Goal: Task Accomplishment & Management: Manage account settings

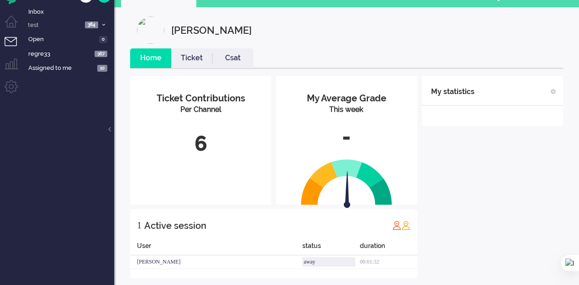
scroll to position [24, 0]
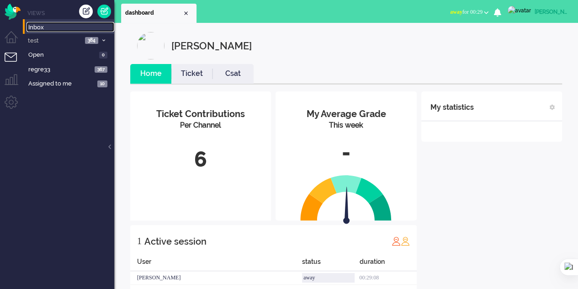
click at [32, 27] on span "Inbox" at bounding box center [71, 27] width 86 height 9
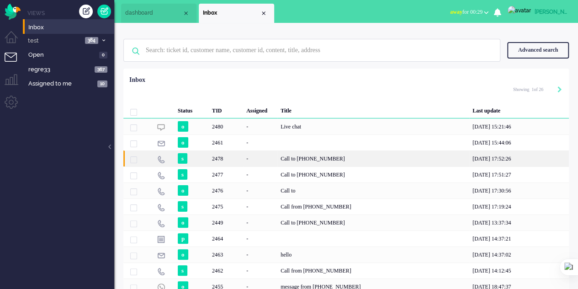
click at [320, 161] on div "Call to [PHONE_NUMBER]" at bounding box center [373, 158] width 192 height 16
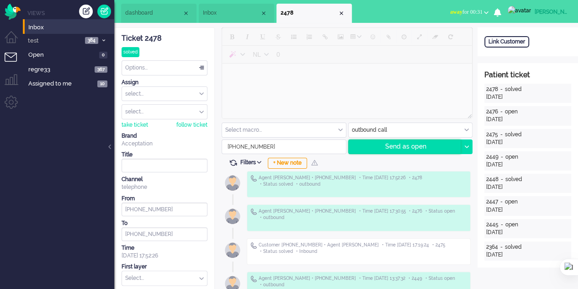
click at [407, 148] on div "Send as open" at bounding box center [405, 147] width 112 height 14
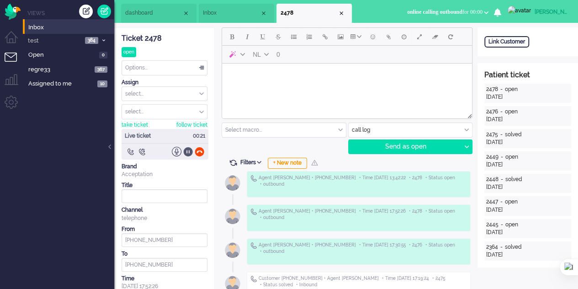
click at [187, 152] on div at bounding box center [188, 152] width 10 height 10
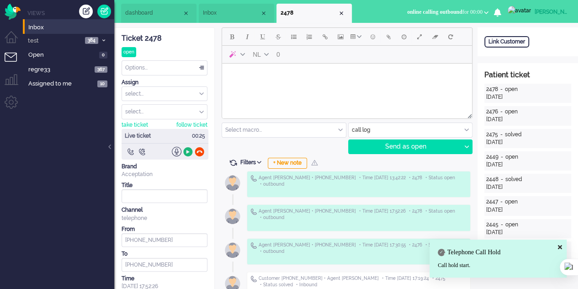
click at [187, 151] on div at bounding box center [188, 152] width 10 height 10
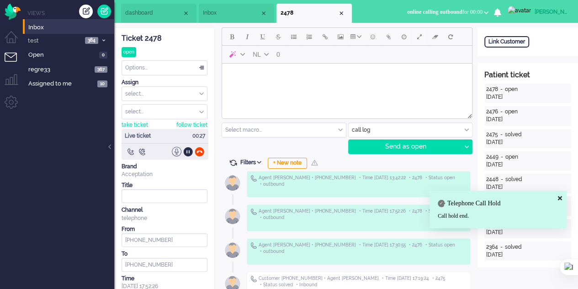
click at [176, 151] on div at bounding box center [177, 152] width 10 height 10
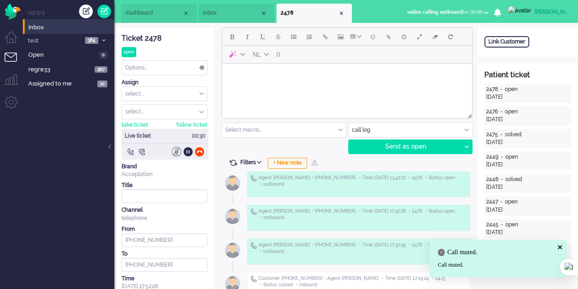
click at [176, 151] on div at bounding box center [177, 152] width 10 height 10
click at [188, 151] on div at bounding box center [188, 152] width 10 height 10
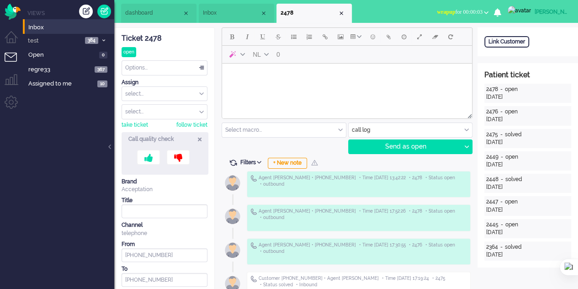
click at [200, 138] on icon at bounding box center [200, 139] width 4 height 8
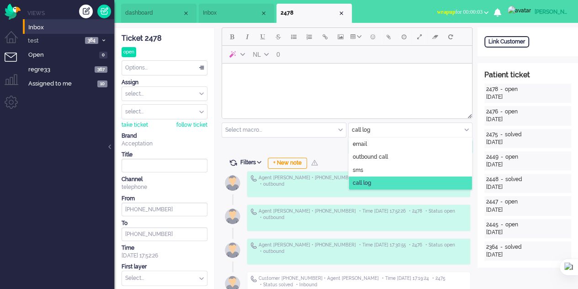
click at [377, 131] on input "text" at bounding box center [411, 130] width 124 height 14
click at [384, 154] on span "outbound call" at bounding box center [370, 157] width 35 height 8
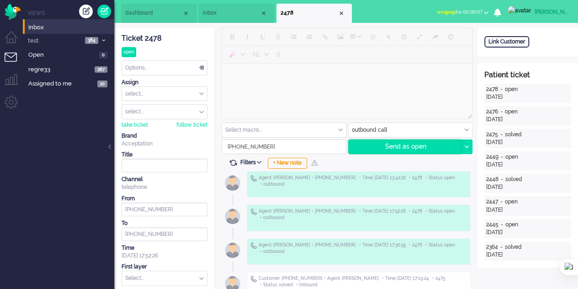
click at [391, 145] on div "Send as open" at bounding box center [405, 147] width 112 height 14
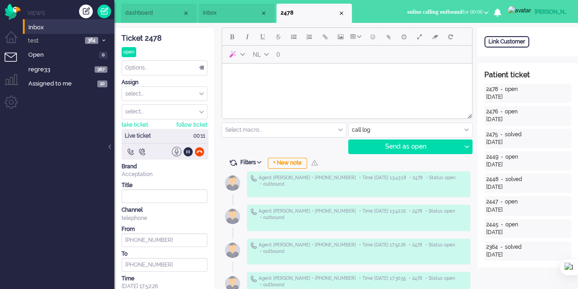
click at [174, 154] on div at bounding box center [177, 152] width 10 height 10
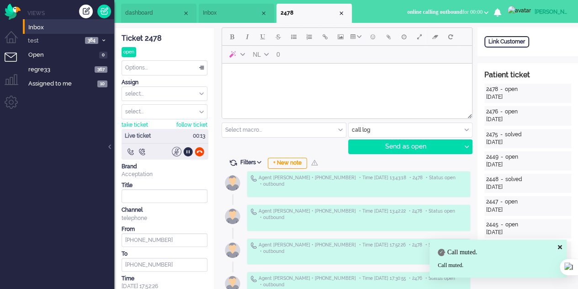
click at [174, 154] on div at bounding box center [177, 152] width 10 height 10
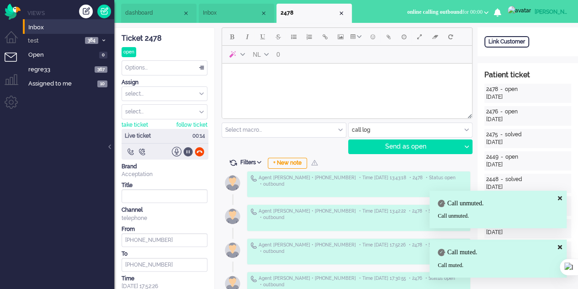
click at [185, 152] on div at bounding box center [188, 152] width 10 height 10
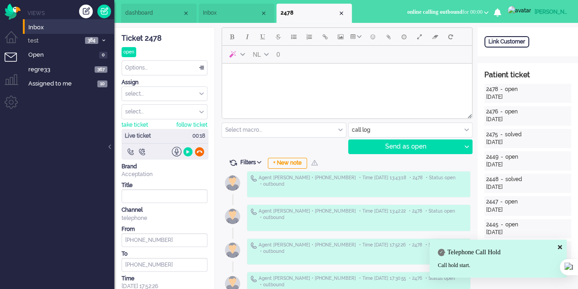
click at [197, 151] on div at bounding box center [200, 152] width 10 height 10
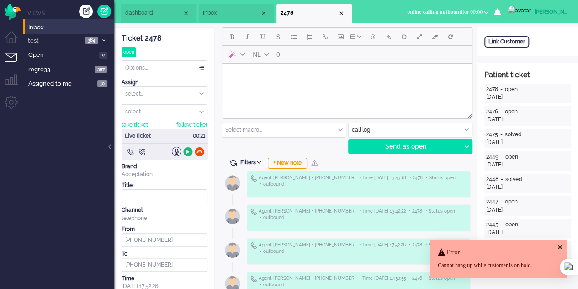
click at [188, 148] on div at bounding box center [188, 152] width 10 height 10
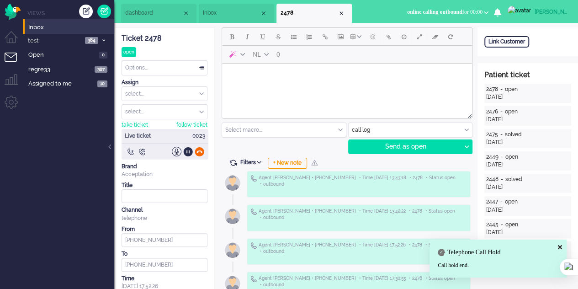
click at [198, 149] on div at bounding box center [200, 152] width 10 height 10
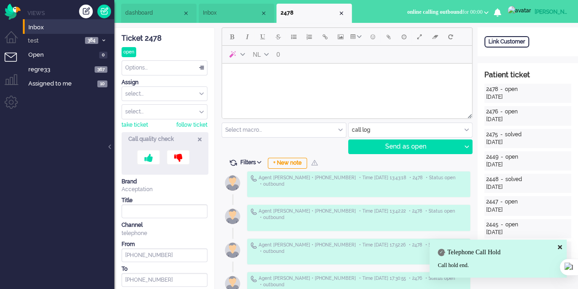
click at [198, 138] on icon at bounding box center [200, 139] width 4 height 8
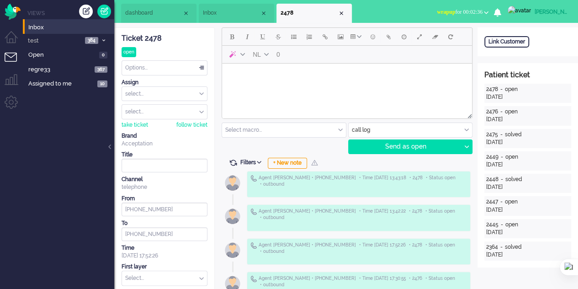
click at [488, 11] on b "button" at bounding box center [486, 12] width 5 height 3
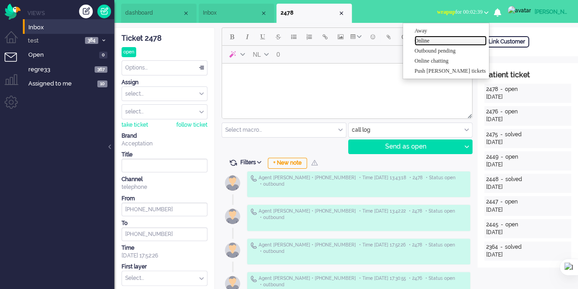
click at [443, 39] on label "Online" at bounding box center [450, 41] width 72 height 8
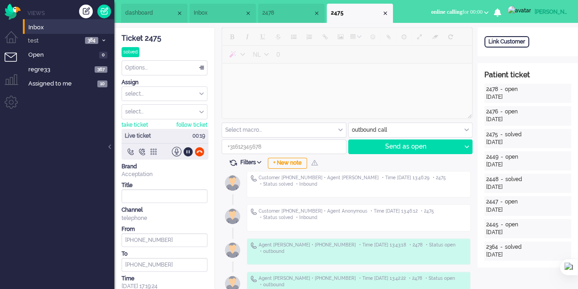
click at [155, 150] on div at bounding box center [153, 152] width 10 height 10
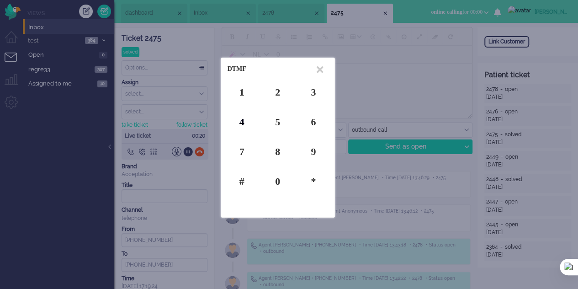
click at [245, 118] on div "4" at bounding box center [242, 122] width 29 height 14
click at [275, 122] on div "5" at bounding box center [277, 122] width 29 height 14
click at [321, 69] on icon at bounding box center [320, 70] width 6 height 10
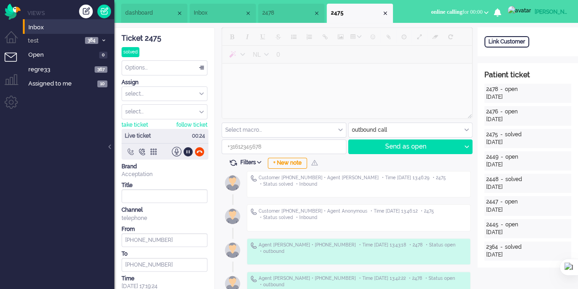
click at [130, 152] on div at bounding box center [131, 152] width 10 height 10
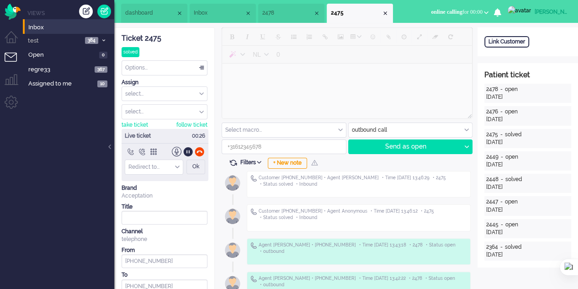
click at [141, 150] on div at bounding box center [165, 152] width 87 height 10
click at [142, 150] on div at bounding box center [142, 152] width 10 height 10
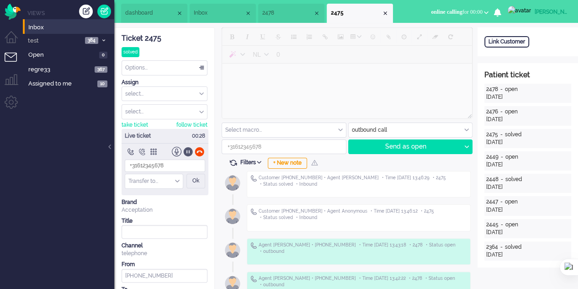
click at [185, 151] on div at bounding box center [188, 152] width 10 height 10
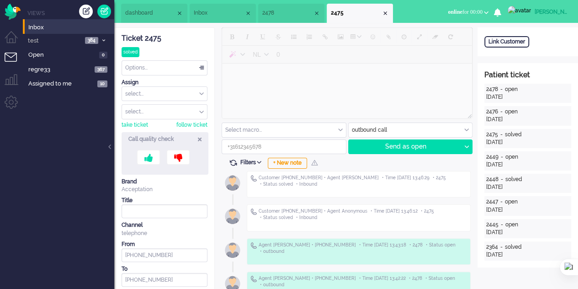
click at [200, 138] on icon at bounding box center [200, 139] width 4 height 8
type input "+34634185470"
click at [88, 11] on div "Create ticket" at bounding box center [86, 12] width 14 height 14
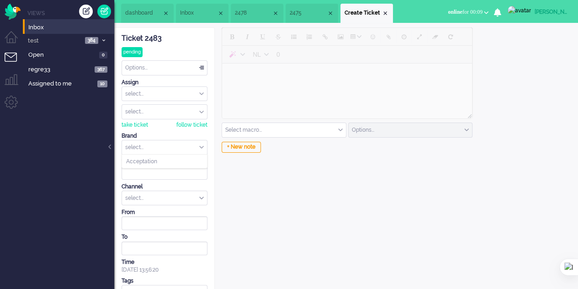
click at [195, 148] on input "text" at bounding box center [164, 147] width 85 height 14
click at [194, 160] on li "Acceptation" at bounding box center [164, 161] width 85 height 13
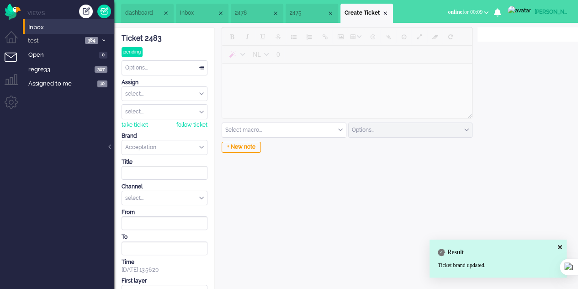
click at [205, 195] on div "select..." at bounding box center [164, 198] width 85 height 14
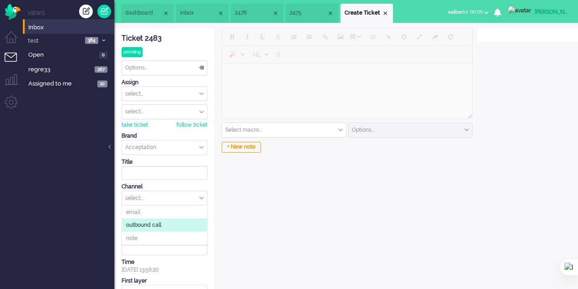
click at [165, 223] on li "outbound call" at bounding box center [164, 224] width 85 height 13
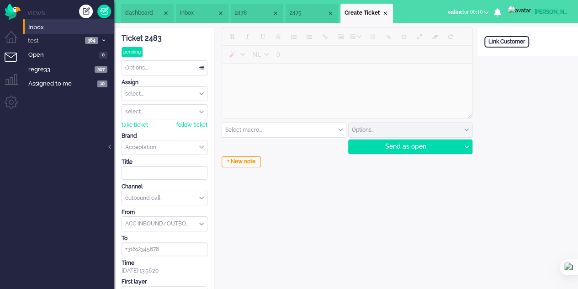
scroll to position [42, 0]
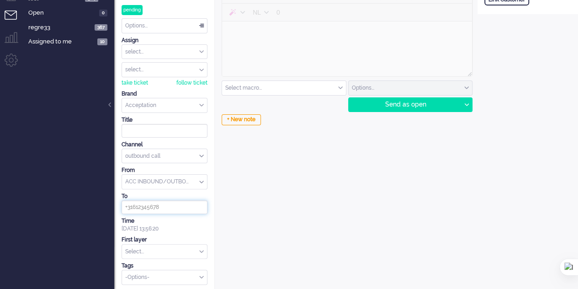
click at [171, 207] on input at bounding box center [165, 207] width 86 height 14
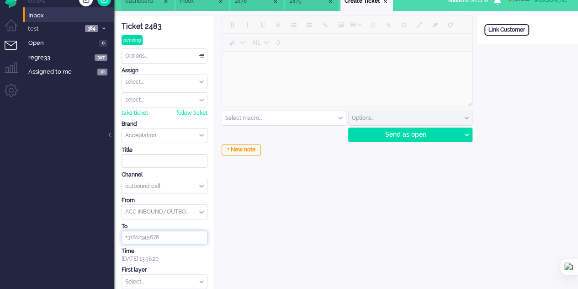
scroll to position [0, 0]
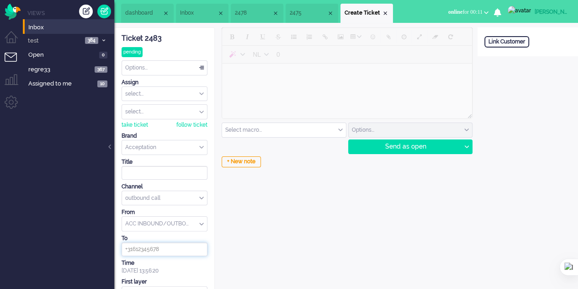
click at [205, 16] on span "Inbox" at bounding box center [198, 13] width 37 height 8
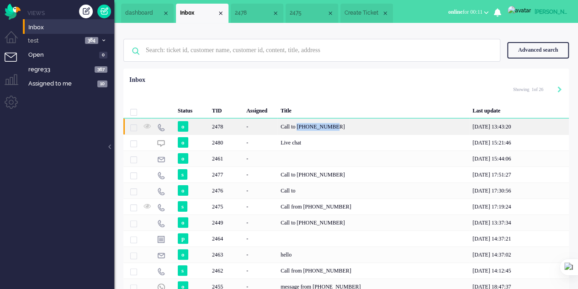
copy div "+34634185470"
drag, startPoint x: 302, startPoint y: 125, endPoint x: 348, endPoint y: 127, distance: 46.2
click at [348, 127] on div "Call to [PHONE_NUMBER]" at bounding box center [373, 126] width 192 height 16
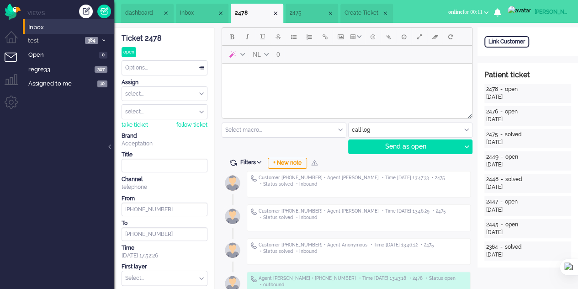
click at [363, 12] on span "Create Ticket" at bounding box center [362, 13] width 37 height 8
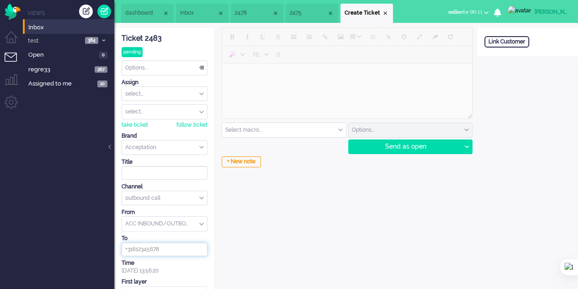
click at [164, 250] on input at bounding box center [165, 249] width 86 height 14
paste input "+34634185470"
type input "+34634185470"
click at [402, 147] on div "Send as open" at bounding box center [405, 147] width 112 height 14
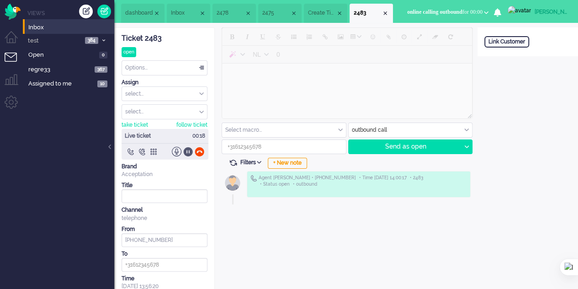
click at [184, 148] on div at bounding box center [188, 152] width 10 height 10
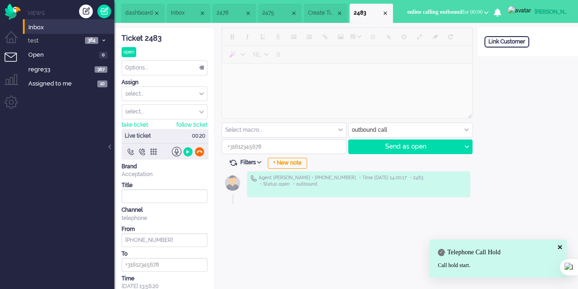
click at [200, 147] on div at bounding box center [200, 152] width 10 height 10
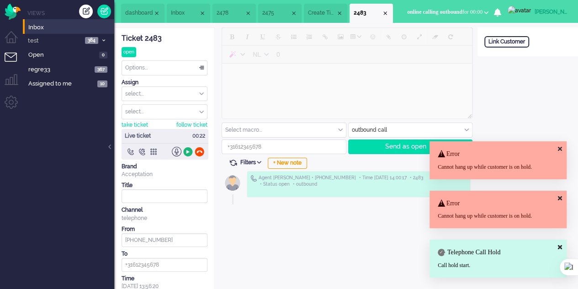
click at [185, 149] on div at bounding box center [188, 152] width 10 height 10
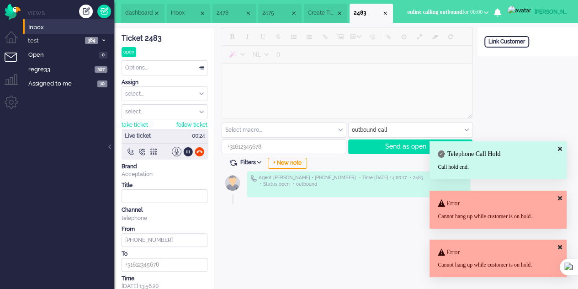
click at [175, 151] on div at bounding box center [177, 152] width 10 height 10
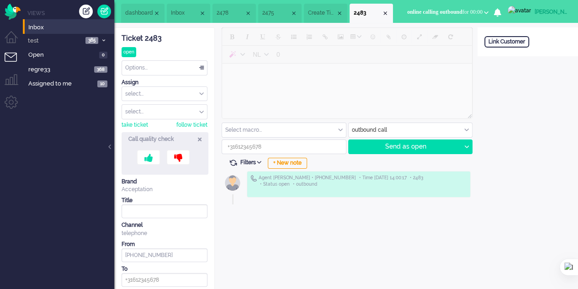
click at [200, 136] on icon at bounding box center [200, 139] width 4 height 8
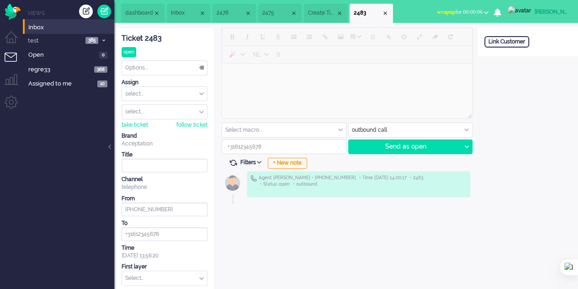
click at [315, 14] on span "Create Ticket" at bounding box center [322, 13] width 28 height 8
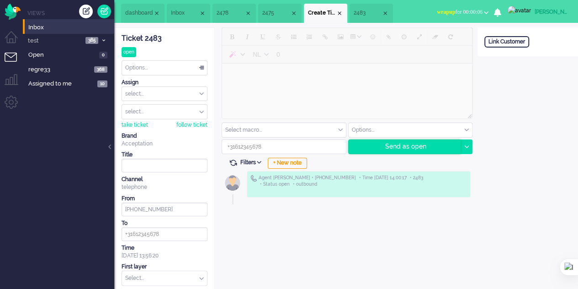
click at [414, 148] on div "Send as open" at bounding box center [405, 147] width 112 height 14
click at [170, 233] on input at bounding box center [165, 234] width 86 height 14
paste input "+34634185470"
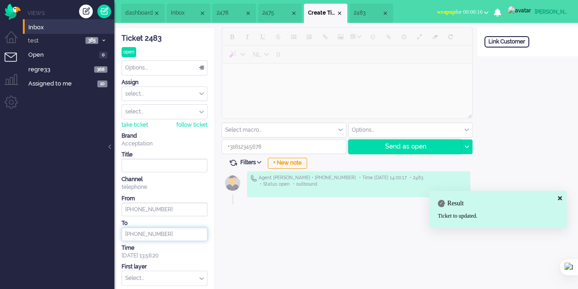
type input "+34634185470"
click at [385, 143] on div "Send as open" at bounding box center [405, 147] width 112 height 14
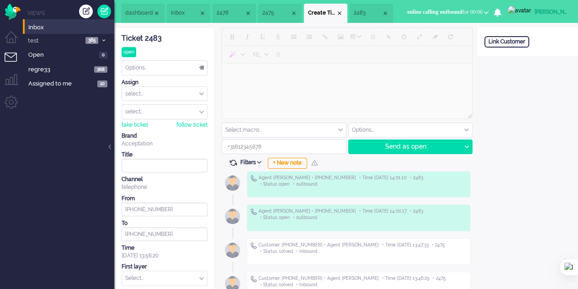
click at [358, 7] on li "2483" at bounding box center [371, 13] width 43 height 19
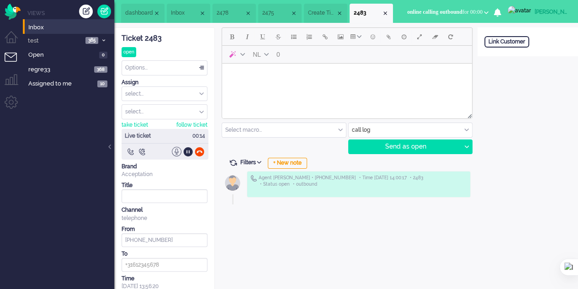
click at [175, 148] on div at bounding box center [177, 152] width 10 height 10
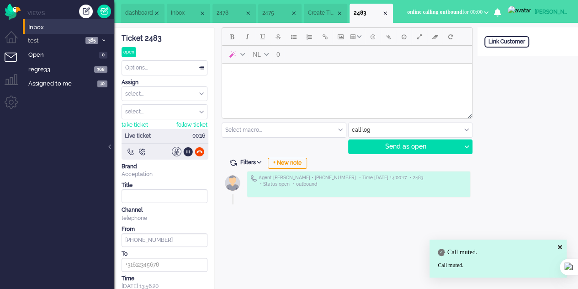
click at [175, 148] on div at bounding box center [177, 152] width 10 height 10
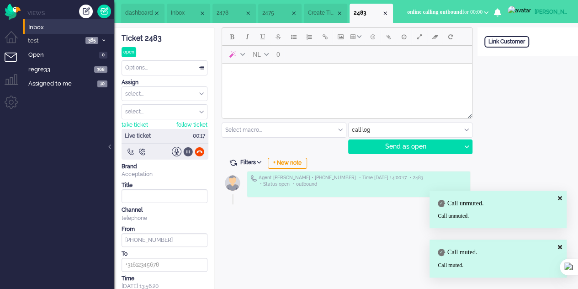
click at [187, 148] on div at bounding box center [188, 152] width 10 height 10
click at [201, 147] on div at bounding box center [200, 152] width 10 height 10
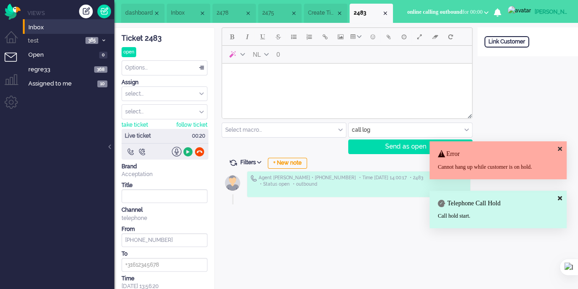
click at [185, 149] on div at bounding box center [188, 152] width 10 height 10
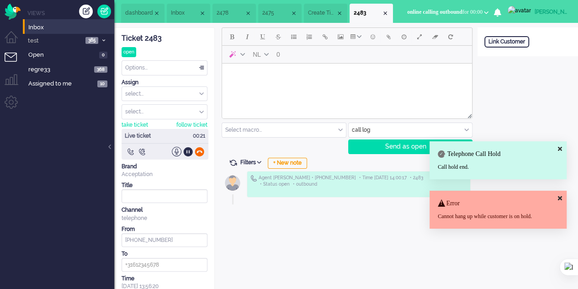
click at [198, 148] on div at bounding box center [200, 152] width 10 height 10
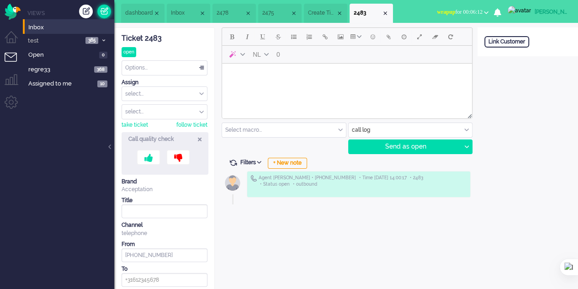
click at [107, 11] on link at bounding box center [104, 12] width 14 height 14
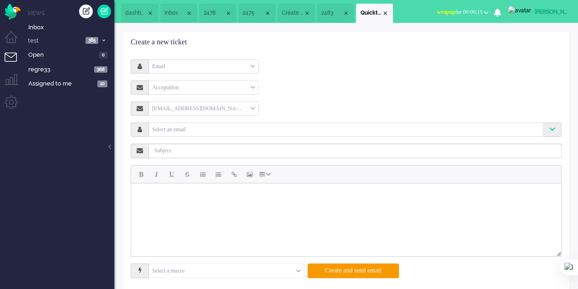
click at [221, 69] on div "Email" at bounding box center [203, 66] width 109 height 14
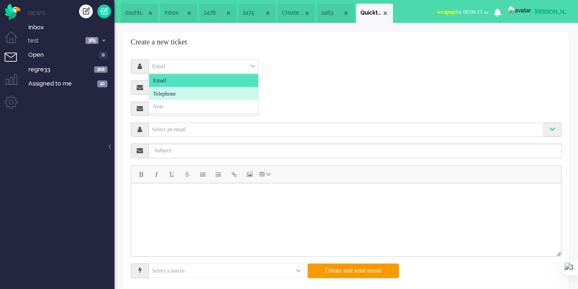
click at [217, 92] on li "Telephone" at bounding box center [203, 93] width 109 height 13
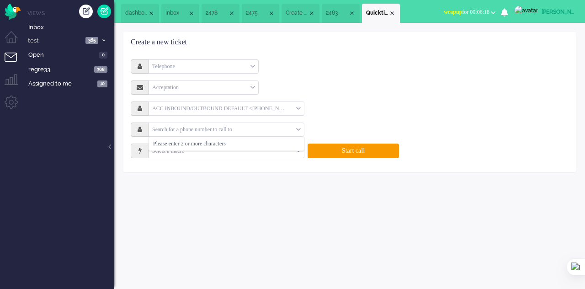
click at [254, 134] on input "text" at bounding box center [222, 129] width 147 height 11
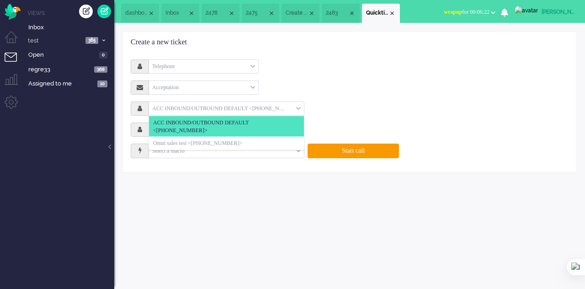
click at [299, 110] on div "ACC INBOUND/OUTBOUND DEFAULT <+31850733010>" at bounding box center [226, 108] width 155 height 14
click at [299, 110] on span at bounding box center [298, 109] width 5 height 6
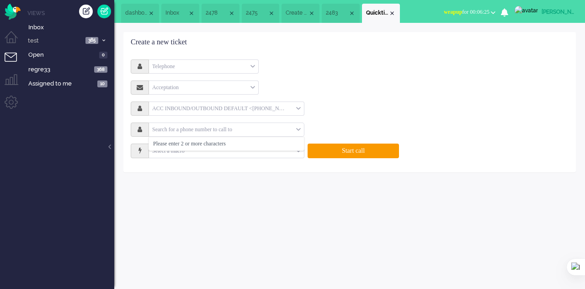
click at [245, 129] on input "text" at bounding box center [222, 129] width 147 height 11
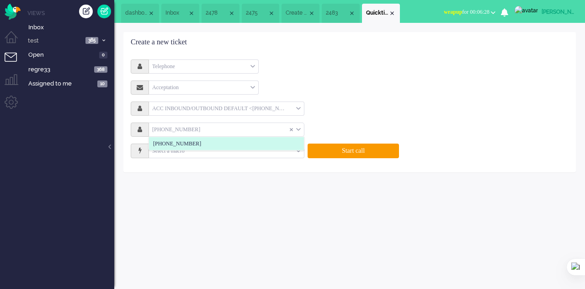
type input "[PHONE_NUMBER]"
click at [201, 140] on li "[PHONE_NUMBER]" at bounding box center [226, 143] width 155 height 13
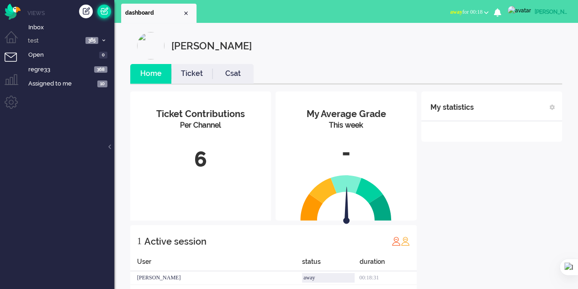
click at [106, 12] on link at bounding box center [104, 12] width 14 height 14
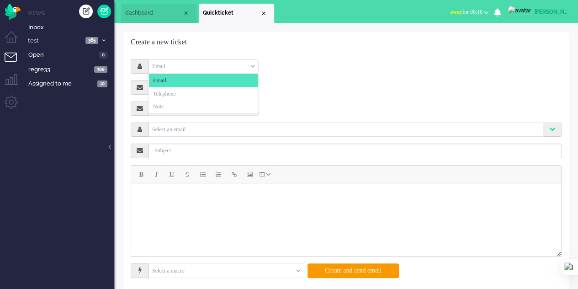
click at [239, 67] on div "Email" at bounding box center [203, 66] width 109 height 14
click at [207, 93] on li "Telephone" at bounding box center [203, 93] width 109 height 13
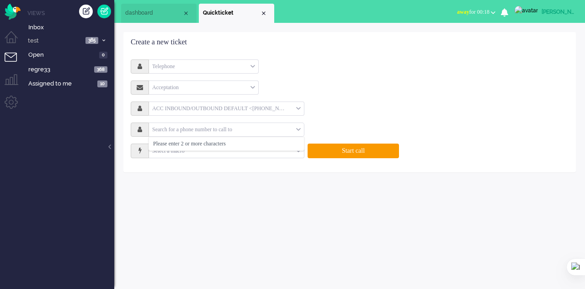
click at [295, 127] on input "text" at bounding box center [222, 129] width 147 height 11
click at [203, 133] on input "text" at bounding box center [222, 129] width 147 height 11
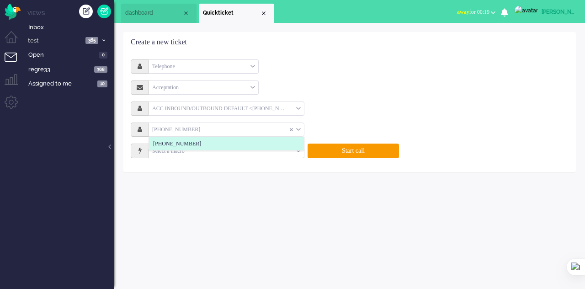
type input "+34634185470"
click at [204, 144] on li "+34634185470" at bounding box center [226, 143] width 155 height 13
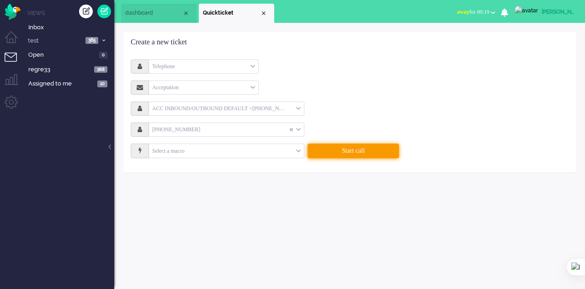
click at [340, 150] on button "Start call" at bounding box center [352, 150] width 91 height 15
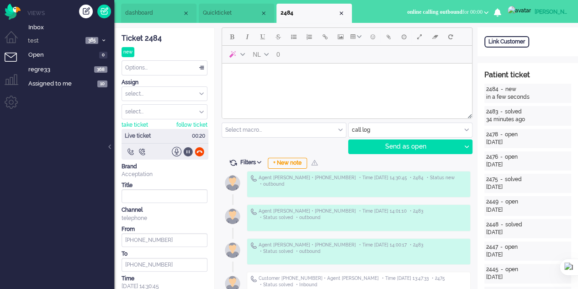
click at [189, 152] on div at bounding box center [188, 152] width 10 height 10
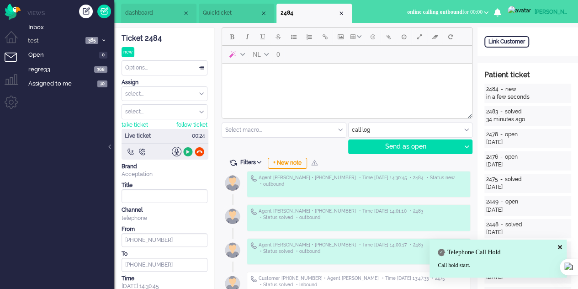
click at [189, 152] on div at bounding box center [188, 152] width 10 height 10
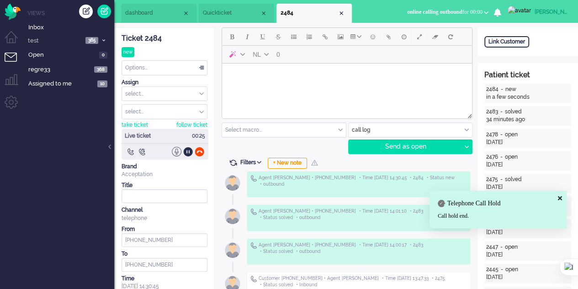
click at [175, 149] on div at bounding box center [177, 152] width 10 height 10
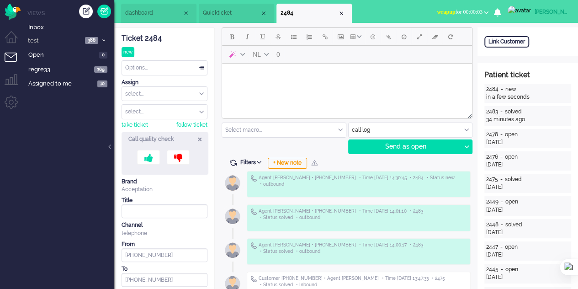
click at [200, 136] on icon at bounding box center [200, 139] width 4 height 8
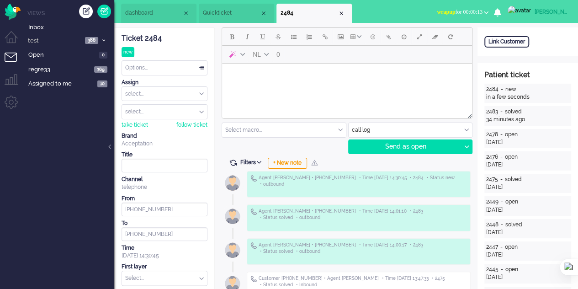
click at [222, 13] on span "Quickticket" at bounding box center [231, 13] width 57 height 8
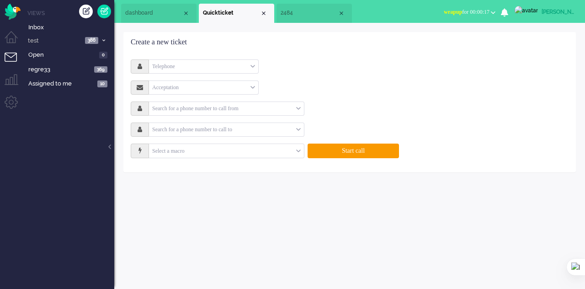
click at [139, 18] on li "dashboard" at bounding box center [158, 13] width 75 height 19
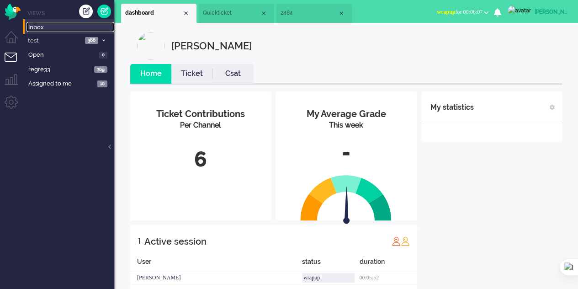
click at [41, 32] on span "Inbox" at bounding box center [71, 27] width 86 height 9
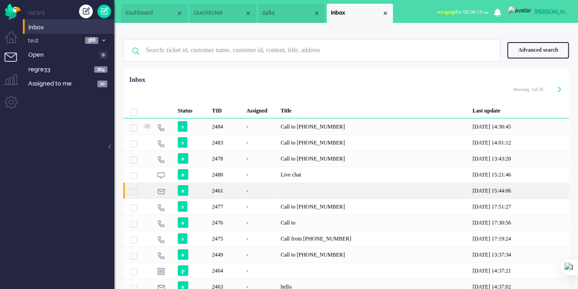
click at [227, 188] on div "2461" at bounding box center [226, 190] width 34 height 16
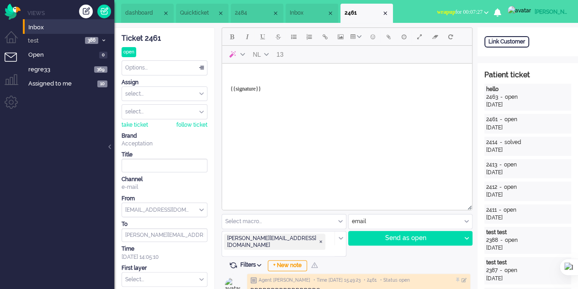
click at [255, 74] on body "{{signature}}" at bounding box center [347, 85] width 243 height 37
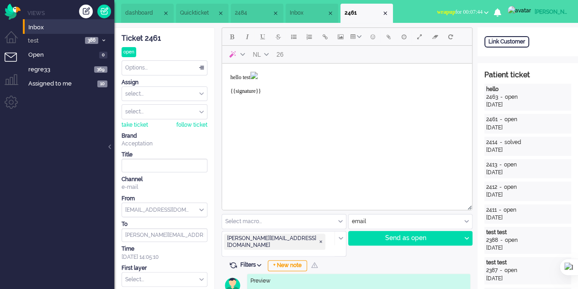
scroll to position [46, 0]
click at [413, 236] on div "Send as open" at bounding box center [405, 238] width 112 height 14
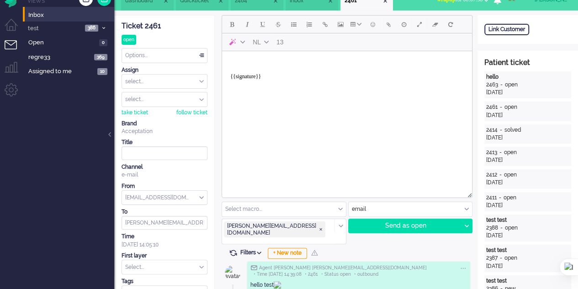
scroll to position [0, 0]
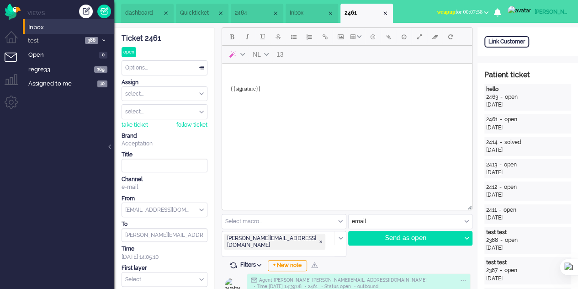
click at [299, 14] on span "Inbox" at bounding box center [308, 13] width 37 height 8
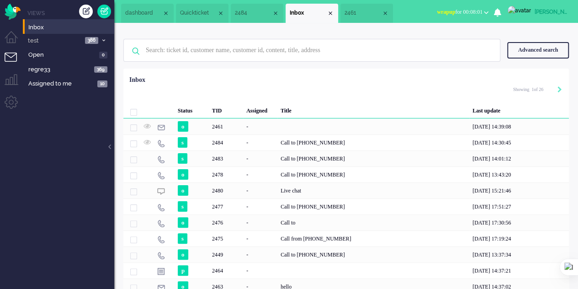
click at [253, 11] on span "2484" at bounding box center [253, 13] width 37 height 8
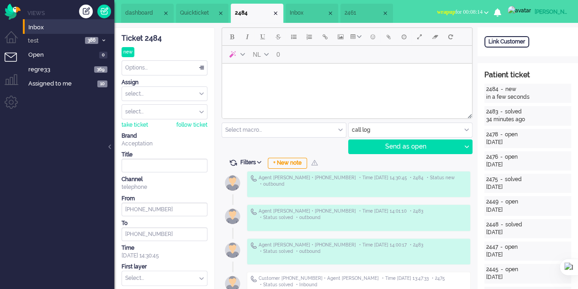
click at [291, 14] on li "Inbox" at bounding box center [312, 13] width 53 height 19
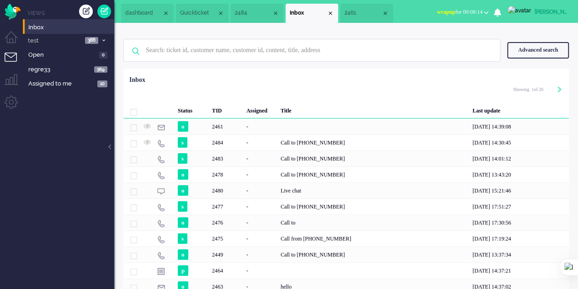
click at [348, 14] on li "2461" at bounding box center [366, 13] width 53 height 19
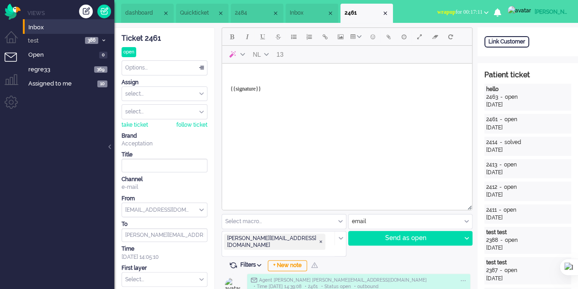
click at [269, 82] on body "{{signature}}" at bounding box center [347, 85] width 243 height 37
click at [383, 42] on button "Add attachment" at bounding box center [389, 37] width 16 height 16
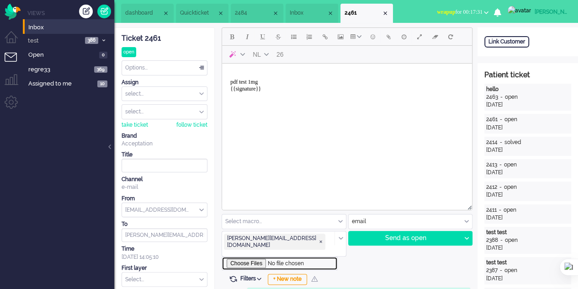
click at [247, 256] on input "file" at bounding box center [280, 263] width 116 height 14
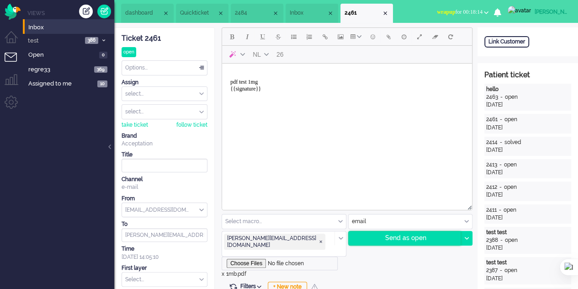
click at [423, 239] on div "Send as open" at bounding box center [405, 238] width 112 height 14
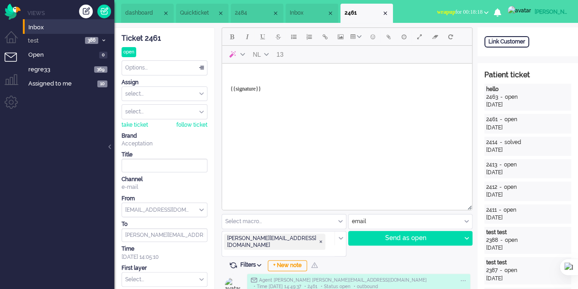
click at [254, 79] on body "{{signature}}" at bounding box center [347, 85] width 243 height 37
click at [394, 41] on button "Add attachment" at bounding box center [389, 37] width 16 height 16
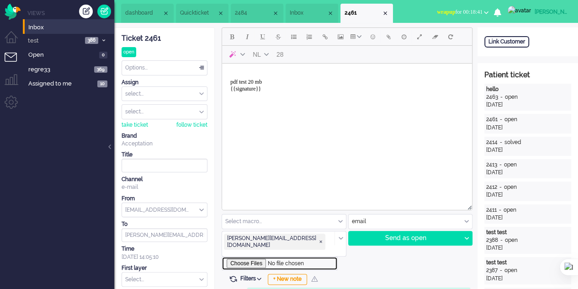
click at [254, 256] on input "file" at bounding box center [280, 263] width 116 height 14
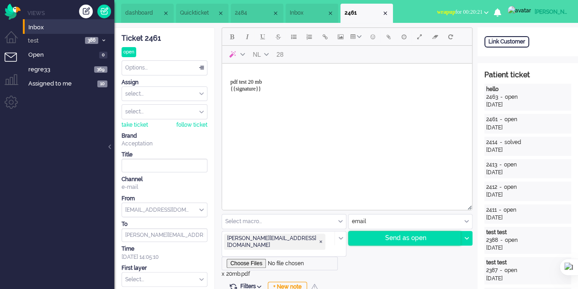
click at [404, 239] on div "Send as open" at bounding box center [405, 238] width 112 height 14
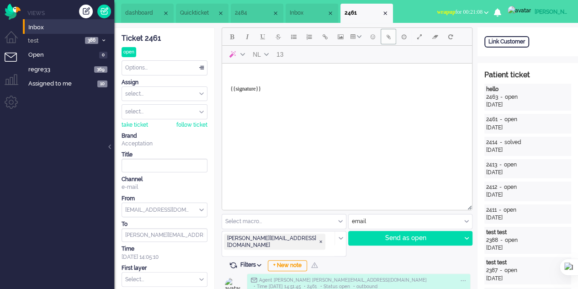
click at [392, 35] on button "Add attachment" at bounding box center [389, 37] width 16 height 16
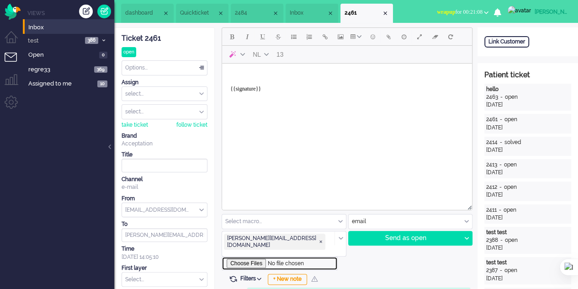
click at [256, 256] on input "file" at bounding box center [280, 263] width 116 height 14
type input "C:\fakepath\2mb.pdf"
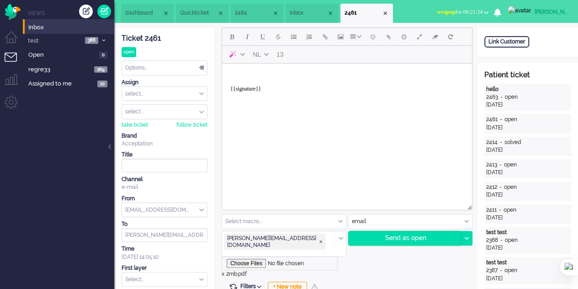
click at [408, 238] on div "Send as open" at bounding box center [405, 238] width 112 height 14
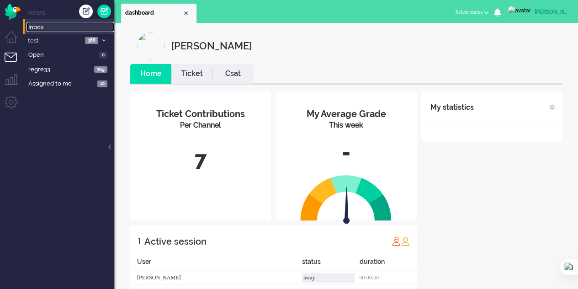
click at [34, 27] on span "Inbox" at bounding box center [71, 27] width 86 height 9
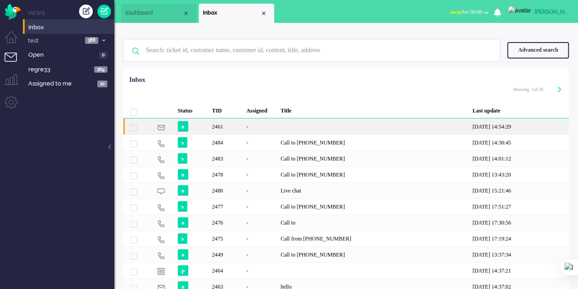
click at [247, 124] on div "-" at bounding box center [260, 126] width 34 height 16
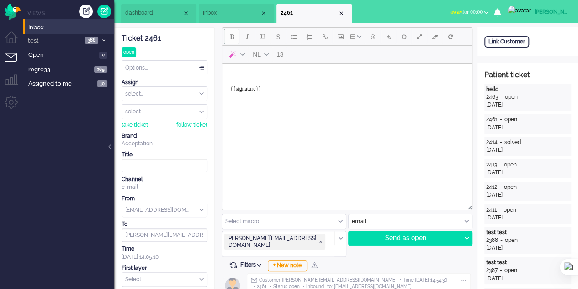
click at [232, 39] on span "Bold" at bounding box center [232, 36] width 4 height 7
click at [234, 34] on button "Bold" at bounding box center [232, 37] width 16 height 16
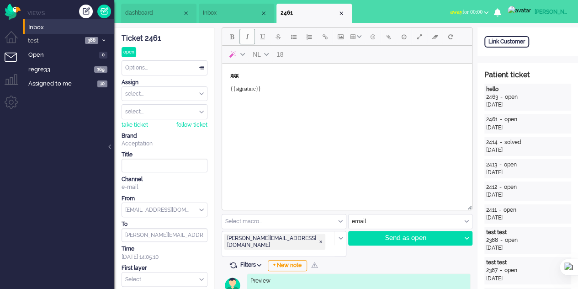
click at [248, 38] on span "Italic" at bounding box center [247, 36] width 3 height 7
click at [259, 38] on button "Underline" at bounding box center [263, 37] width 16 height 16
click at [279, 40] on span "Strikethrough" at bounding box center [277, 36] width 5 height 7
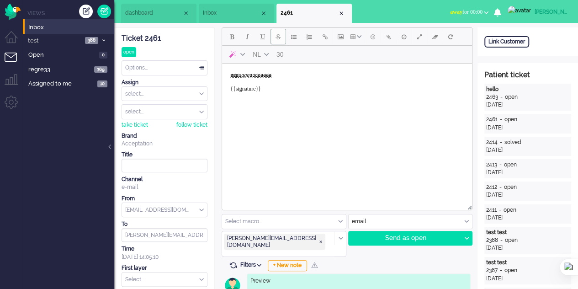
click at [275, 37] on span "Strikethrough" at bounding box center [277, 36] width 5 height 7
click at [291, 38] on span "Bullet list" at bounding box center [293, 36] width 5 height 7
click at [293, 38] on span "Bullet list" at bounding box center [293, 36] width 5 height 7
click at [309, 39] on span "Numbered list" at bounding box center [309, 36] width 5 height 7
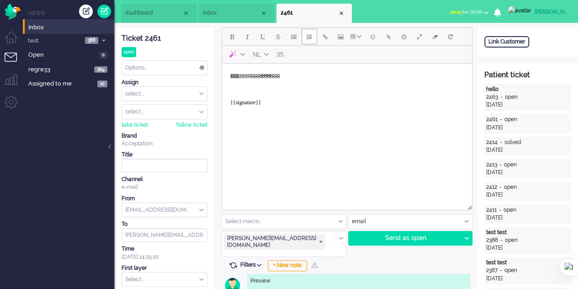
click at [310, 40] on span "Numbered list" at bounding box center [309, 36] width 5 height 7
click at [325, 40] on span "Insert/edit link" at bounding box center [325, 36] width 5 height 7
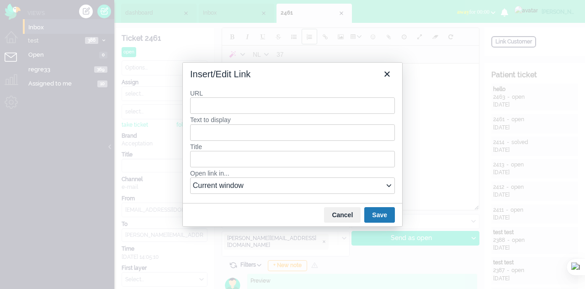
type input "e"
drag, startPoint x: 270, startPoint y: 120, endPoint x: 332, endPoint y: 149, distance: 68.7
click at [272, 120] on div "[URL][DOMAIN_NAME]" at bounding box center [294, 123] width 196 height 11
type input "[URL][DOMAIN_NAME]"
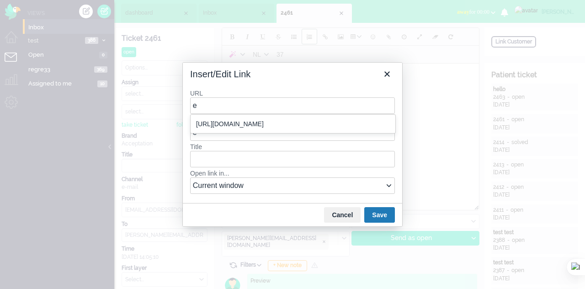
type input "[URL][DOMAIN_NAME]"
click at [377, 216] on button "Save" at bounding box center [379, 215] width 31 height 16
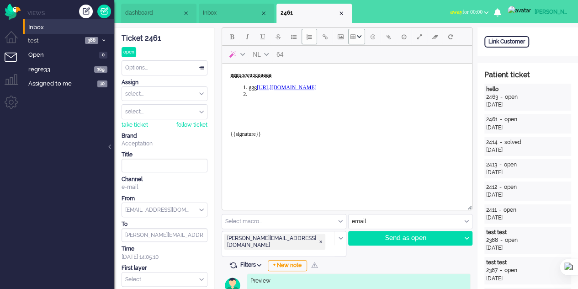
click at [354, 40] on span "Table" at bounding box center [352, 36] width 5 height 7
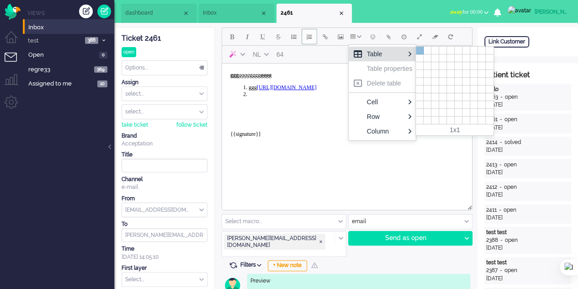
click at [417, 48] on div at bounding box center [420, 51] width 8 height 8
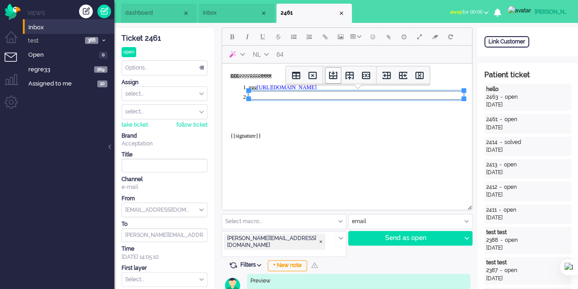
click at [333, 77] on icon "Insert row before" at bounding box center [333, 75] width 11 height 11
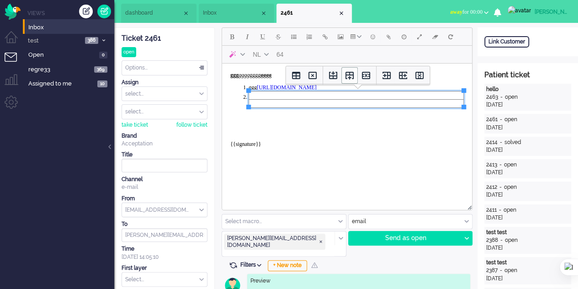
click at [348, 78] on icon "Insert row after" at bounding box center [349, 76] width 8 height 8
click at [383, 74] on icon "Insert column before" at bounding box center [386, 75] width 11 height 11
click at [399, 76] on icon "Insert column after" at bounding box center [403, 75] width 8 height 7
click at [418, 72] on icon "Delete column" at bounding box center [419, 75] width 8 height 7
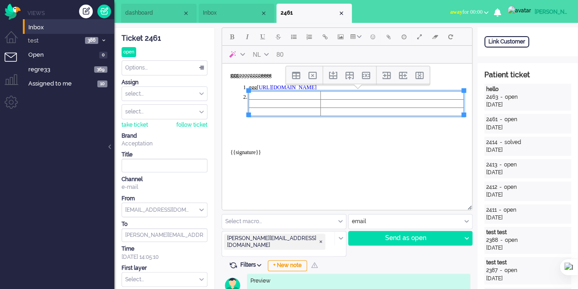
click at [347, 154] on body "ggg gggg gggg gggg ﻿ggg https://elainedesigns.es/ {{signature}}" at bounding box center [347, 117] width 243 height 100
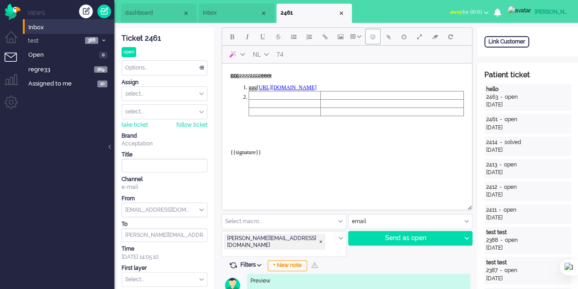
click at [367, 40] on button "Emoticons" at bounding box center [373, 37] width 16 height 16
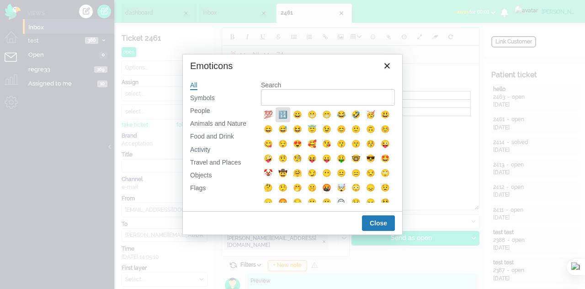
click at [283, 116] on div "🔢" at bounding box center [282, 114] width 11 height 11
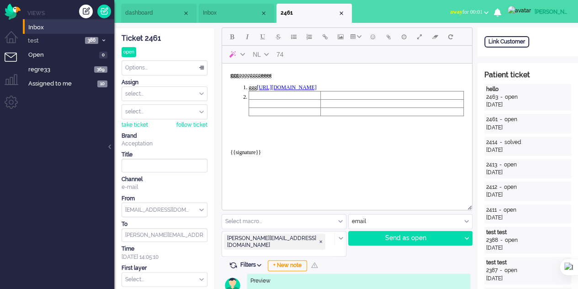
click at [239, 123] on body "ggg gggg gggg gggg ggg https://elainedesigns.es/ {{signature}}" at bounding box center [347, 117] width 243 height 100
click at [371, 38] on span "Emoticons" at bounding box center [373, 36] width 5 height 7
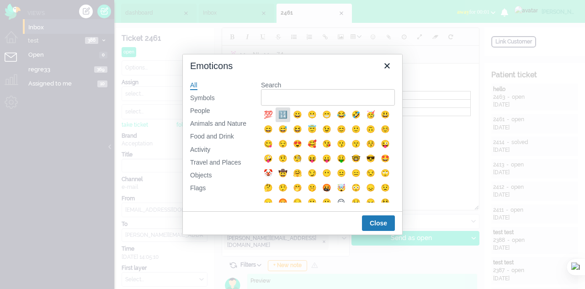
drag, startPoint x: 65, startPoint y: 49, endPoint x: 287, endPoint y: 112, distance: 230.9
click at [287, 112] on div "🔢" at bounding box center [282, 114] width 11 height 11
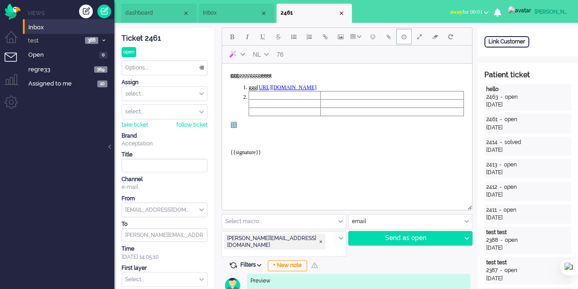
click at [406, 40] on button "Delay message" at bounding box center [404, 37] width 16 height 16
type input "2025-08-25 14:55"
type input "14"
type input "55"
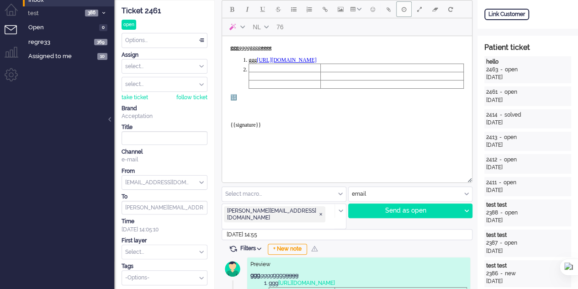
scroll to position [137, 0]
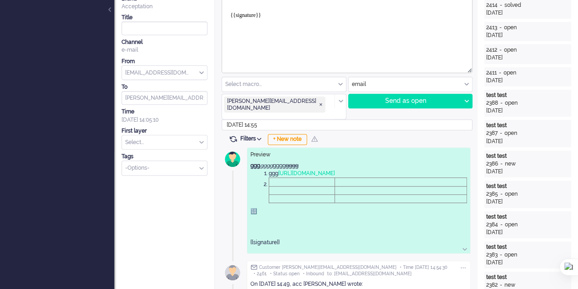
click at [268, 119] on input "2025-08-25 14:55" at bounding box center [347, 124] width 251 height 11
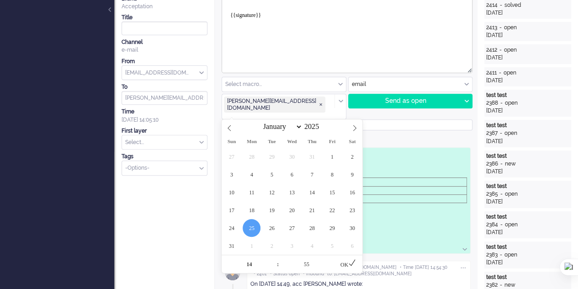
scroll to position [183, 0]
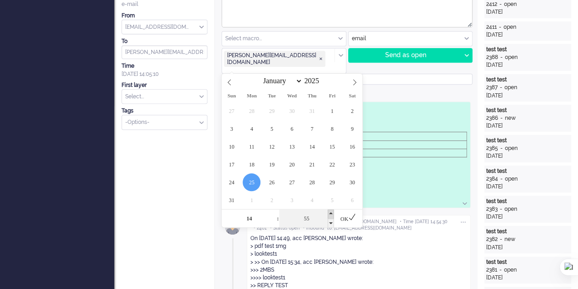
click at [331, 210] on span at bounding box center [331, 213] width 6 height 9
type input "15"
type input "00"
type input "2025-08-25 15:00"
click at [351, 221] on div "OK" at bounding box center [348, 218] width 28 height 18
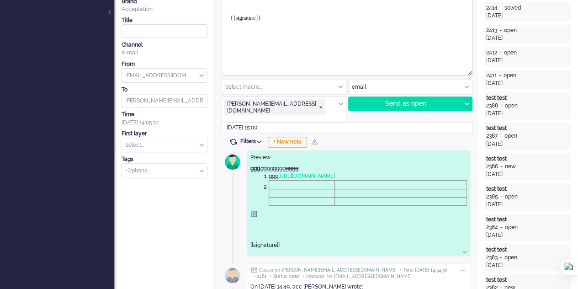
scroll to position [0, 0]
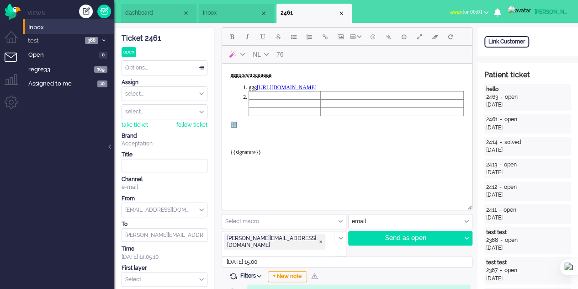
click at [257, 126] on body "ggg gggg gggg gggg ggg https://elainedesigns.es/ 🔢 {{signature}}" at bounding box center [347, 117] width 243 height 100
click at [381, 235] on div "Send as open" at bounding box center [405, 238] width 112 height 14
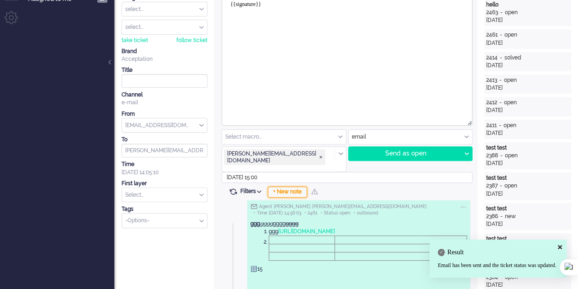
scroll to position [91, 0]
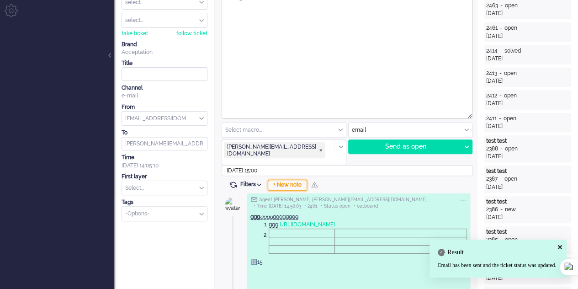
click at [296, 180] on div "+ New note" at bounding box center [287, 185] width 39 height 11
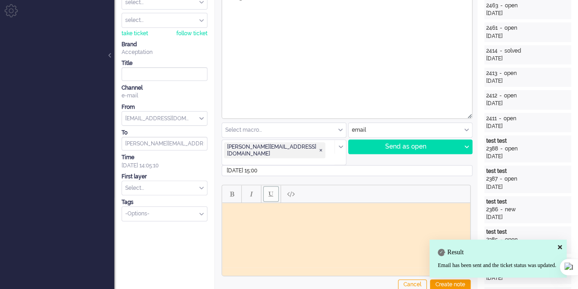
scroll to position [0, 0]
click at [230, 190] on span "Bold" at bounding box center [232, 193] width 4 height 7
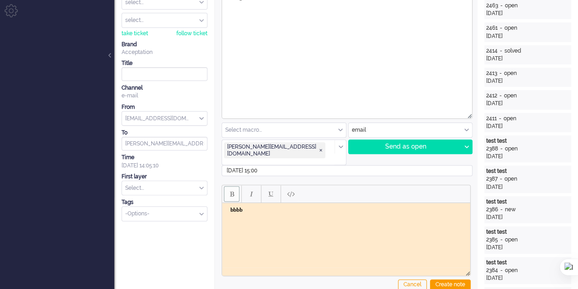
click at [230, 190] on span "Bold" at bounding box center [232, 193] width 4 height 7
click at [246, 188] on button "Italic" at bounding box center [252, 194] width 16 height 16
click at [247, 186] on button "Italic" at bounding box center [252, 194] width 16 height 16
click at [269, 190] on span "Underline" at bounding box center [271, 193] width 5 height 7
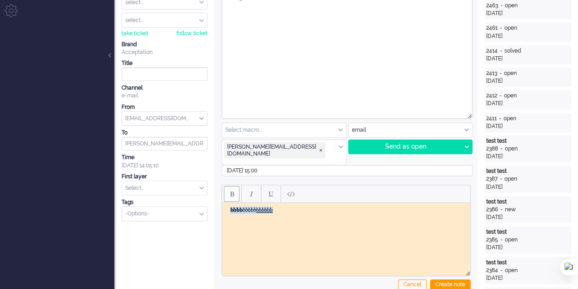
drag, startPoint x: 228, startPoint y: 209, endPoint x: 288, endPoint y: 217, distance: 60.4
click at [288, 217] on html "bbbb bbbbb bbbbbb ﻿" at bounding box center [346, 210] width 248 height 14
copy body "bbbb bbbbb bbbbbb"
click at [297, 209] on body "bbbb bbbbb bbbbbb" at bounding box center [346, 210] width 241 height 7
click at [270, 186] on button "Underline" at bounding box center [271, 194] width 16 height 16
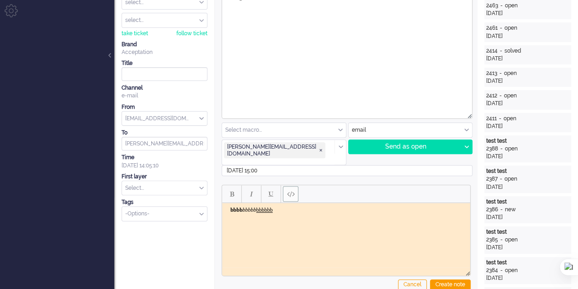
click at [284, 187] on button "Paste plain text" at bounding box center [291, 194] width 16 height 16
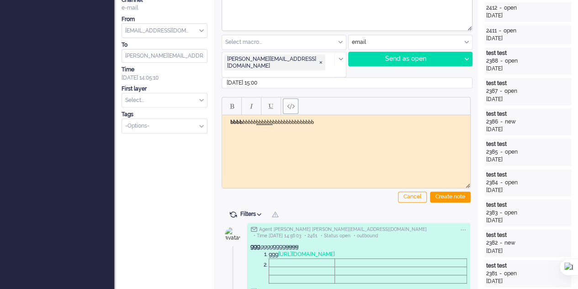
scroll to position [183, 0]
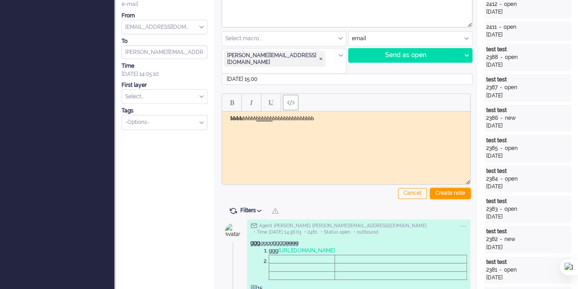
click at [443, 188] on div "Create note" at bounding box center [450, 193] width 41 height 11
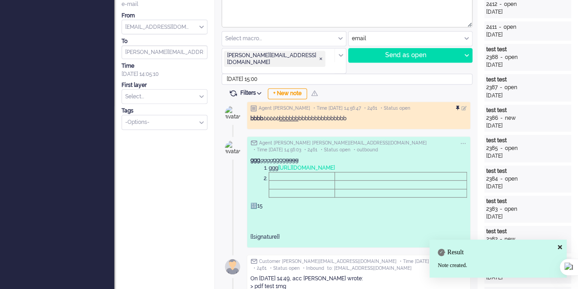
click at [459, 106] on div at bounding box center [458, 108] width 5 height 5
click at [457, 106] on div at bounding box center [458, 108] width 5 height 5
click at [465, 106] on div at bounding box center [463, 108] width 5 height 5
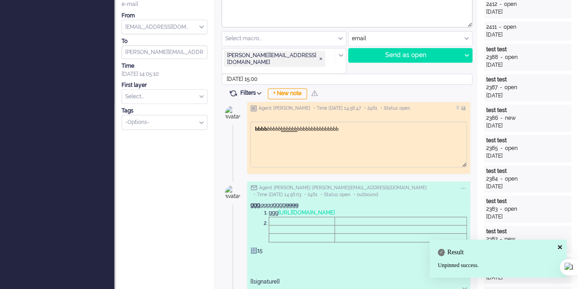
scroll to position [0, 0]
click at [392, 132] on html "bbbb bbbbb bbbbbb bbbbbbbbbbbbbbb" at bounding box center [359, 129] width 216 height 14
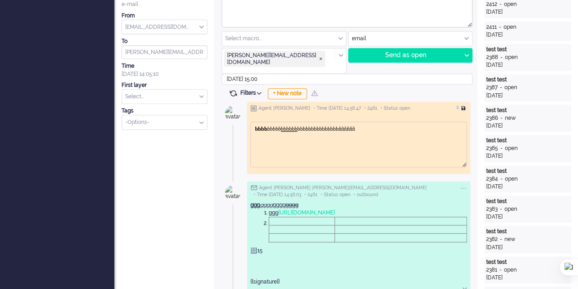
click at [463, 106] on div at bounding box center [463, 108] width 5 height 5
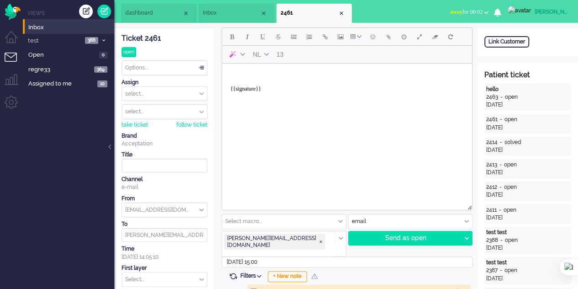
click at [228, 15] on span "Inbox" at bounding box center [231, 13] width 57 height 8
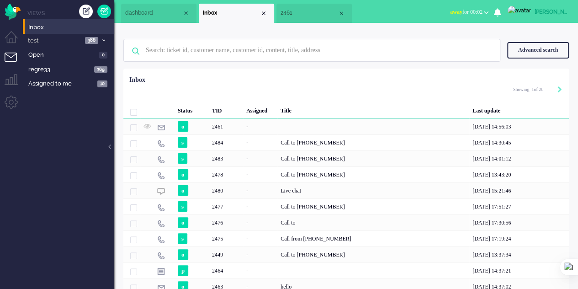
click at [162, 21] on li "dashboard" at bounding box center [158, 13] width 75 height 19
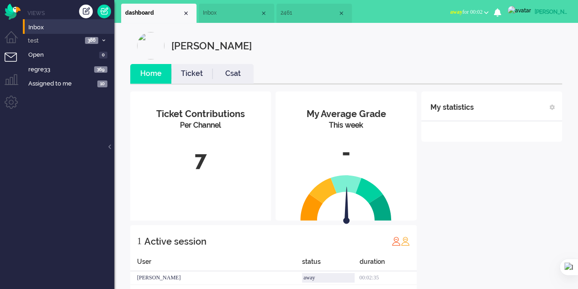
drag, startPoint x: 205, startPoint y: 9, endPoint x: 227, endPoint y: 15, distance: 22.8
click at [205, 9] on li "Inbox" at bounding box center [236, 13] width 75 height 19
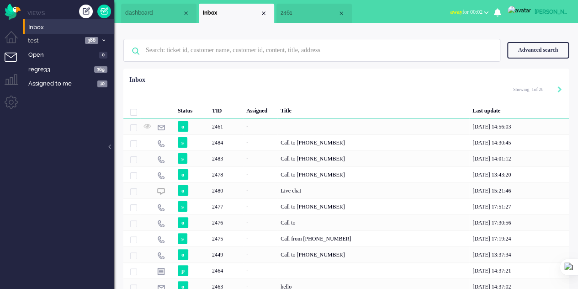
click at [298, 14] on span "2461" at bounding box center [309, 13] width 57 height 8
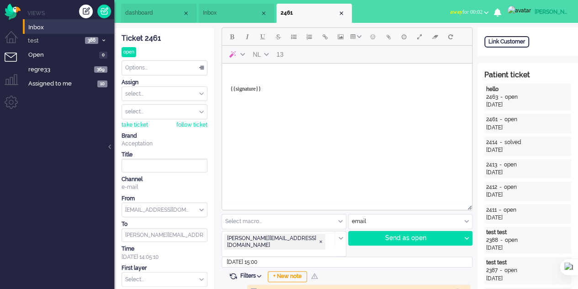
click at [245, 13] on span "Inbox" at bounding box center [231, 13] width 57 height 8
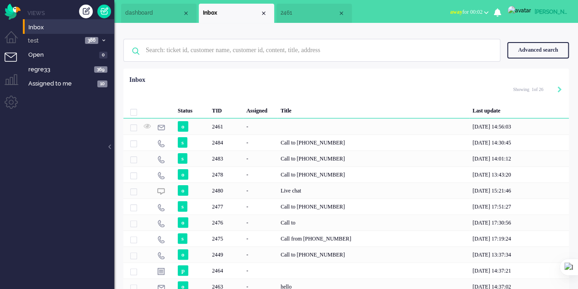
click at [287, 9] on span "2461" at bounding box center [309, 13] width 57 height 8
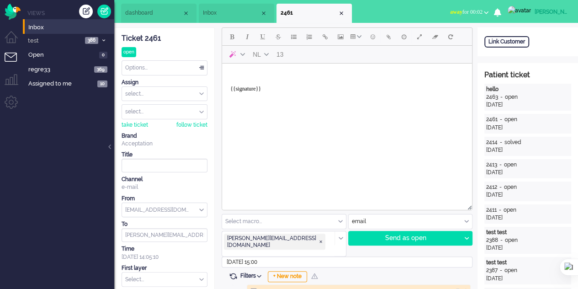
click at [227, 20] on li "Inbox" at bounding box center [236, 13] width 75 height 19
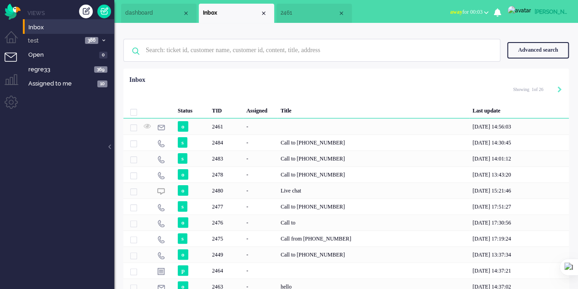
click at [162, 13] on span "dashboard" at bounding box center [153, 13] width 57 height 8
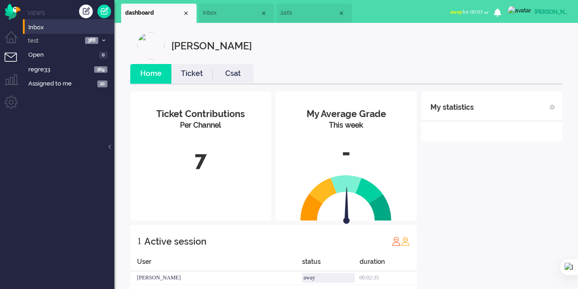
click at [240, 13] on span "Inbox" at bounding box center [231, 13] width 57 height 8
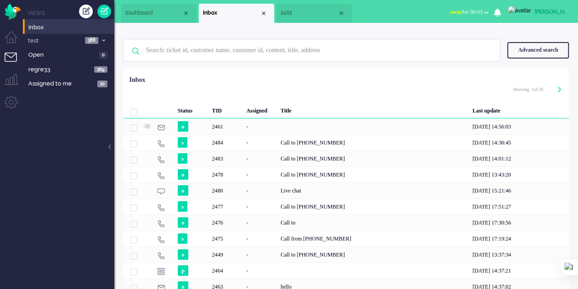
click at [298, 13] on span "2461" at bounding box center [309, 13] width 57 height 8
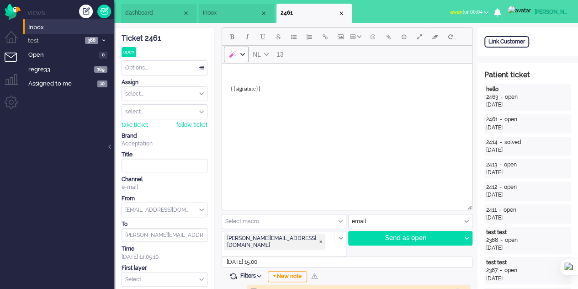
click at [231, 58] on div "AI" at bounding box center [232, 54] width 9 height 9
click at [283, 80] on body "{{signature}}" at bounding box center [347, 85] width 243 height 37
click at [229, 54] on div "AI" at bounding box center [232, 54] width 9 height 9
click at [241, 55] on icon "AI" at bounding box center [242, 54] width 5 height 5
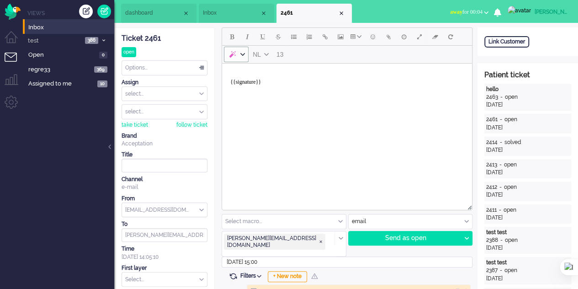
click at [241, 54] on icon "AI" at bounding box center [242, 54] width 5 height 5
click at [282, 71] on body "{{signature}}" at bounding box center [347, 82] width 243 height 30
drag, startPoint x: 243, startPoint y: 11, endPoint x: 242, endPoint y: 7, distance: 4.8
click at [242, 7] on li "Inbox" at bounding box center [236, 13] width 75 height 19
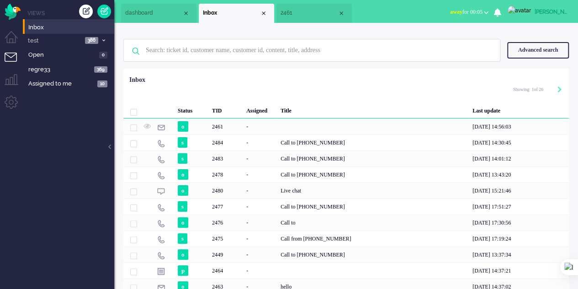
click at [288, 18] on li "2461" at bounding box center [313, 13] width 75 height 19
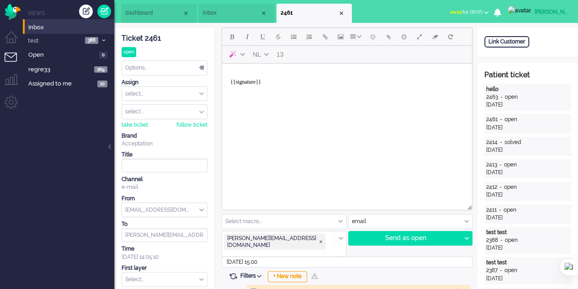
click at [162, 19] on li "dashboard" at bounding box center [158, 13] width 75 height 19
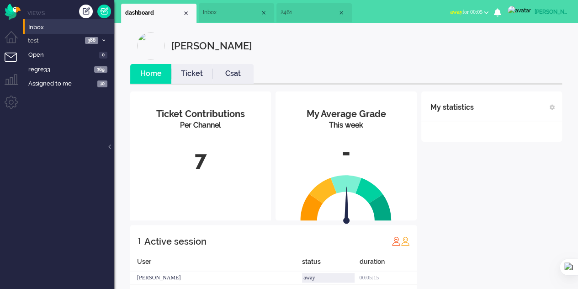
click at [214, 15] on span "Inbox" at bounding box center [231, 13] width 57 height 8
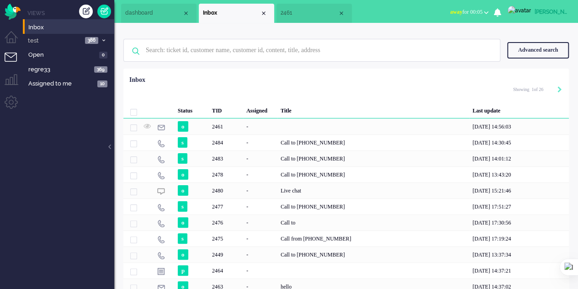
click at [297, 15] on span "2461" at bounding box center [309, 13] width 57 height 8
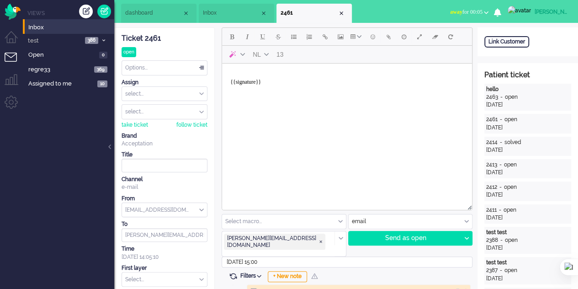
click at [233, 7] on li "Inbox" at bounding box center [236, 13] width 75 height 19
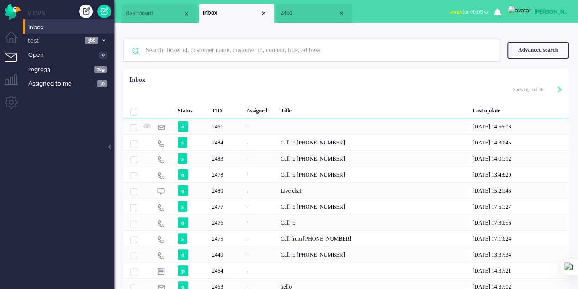
click at [131, 11] on span "dashboard" at bounding box center [154, 14] width 57 height 8
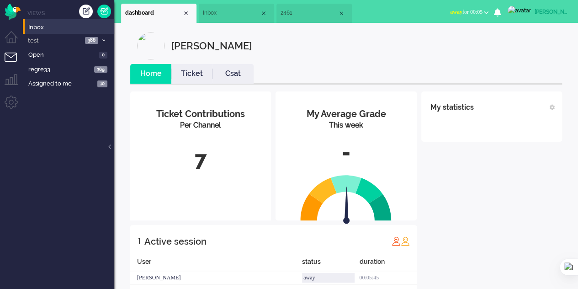
click at [294, 12] on span "2461" at bounding box center [309, 13] width 57 height 8
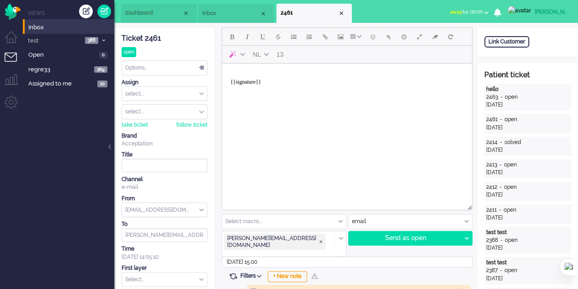
click at [233, 10] on span "Inbox" at bounding box center [230, 14] width 57 height 8
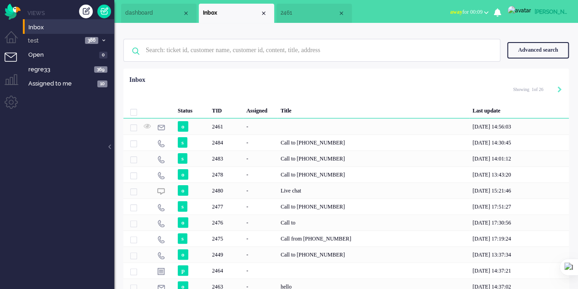
click at [298, 18] on li "2461" at bounding box center [313, 13] width 75 height 19
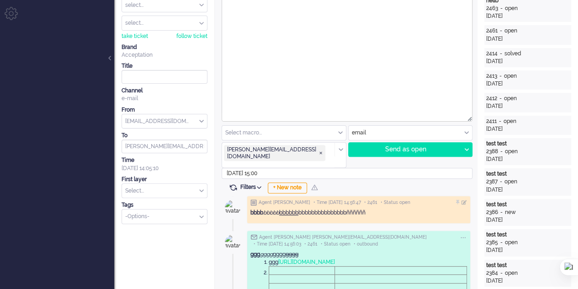
scroll to position [91, 0]
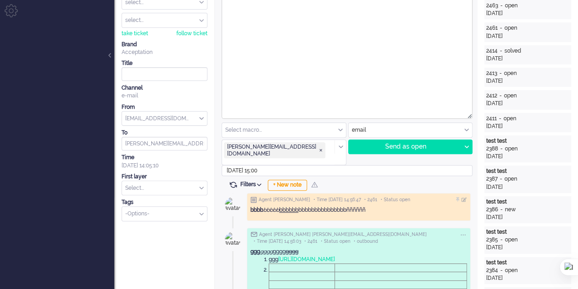
click at [253, 181] on span "Filters" at bounding box center [252, 184] width 24 height 6
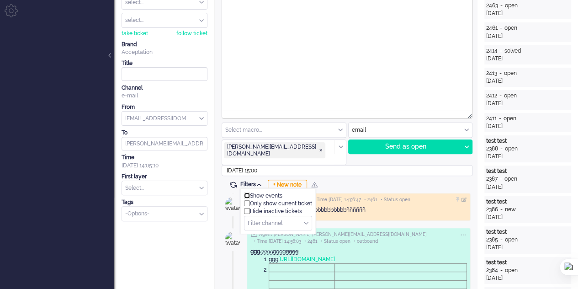
click at [247, 192] on input "checkbox" at bounding box center [247, 195] width 6 height 6
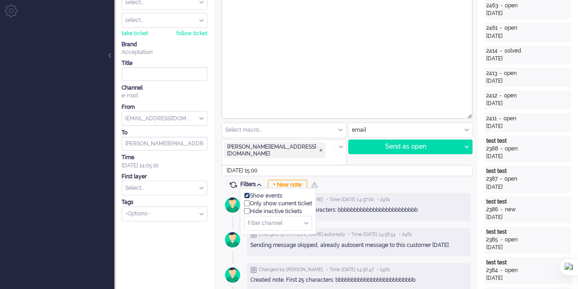
click at [246, 192] on input "checkbox" at bounding box center [247, 195] width 6 height 6
checkbox input "false"
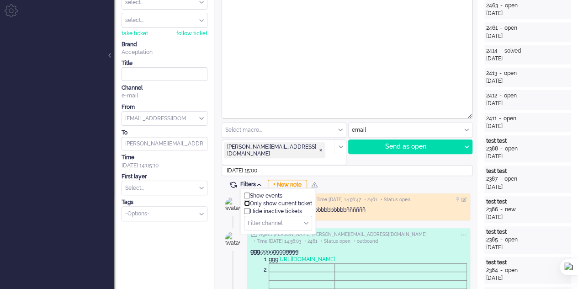
click at [246, 200] on input "checkbox" at bounding box center [247, 203] width 6 height 6
checkbox input "false"
click at [246, 208] on input "checkbox" at bounding box center [247, 211] width 6 height 6
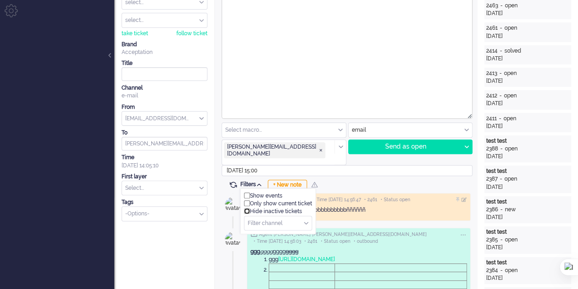
checkbox input "false"
click at [303, 217] on input "text" at bounding box center [277, 223] width 67 height 14
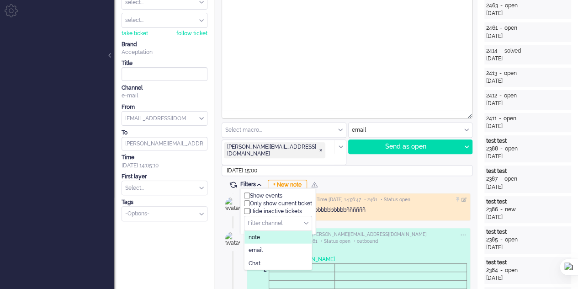
click at [277, 230] on li "note" at bounding box center [277, 236] width 67 height 13
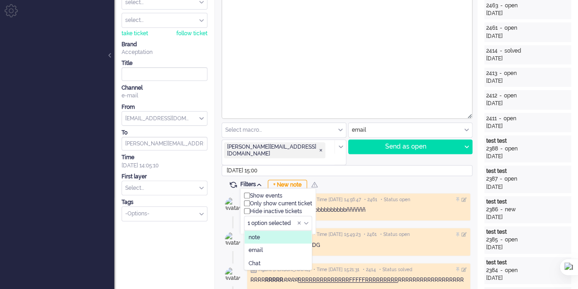
click at [254, 233] on span "note" at bounding box center [254, 237] width 11 height 8
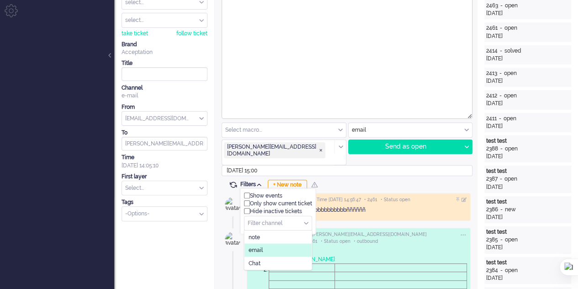
click at [258, 246] on span "email" at bounding box center [256, 250] width 14 height 8
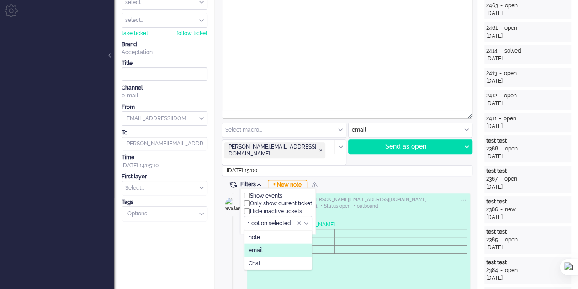
click at [259, 246] on span "email" at bounding box center [256, 250] width 14 height 8
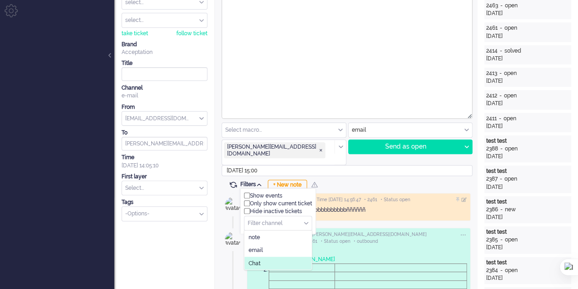
click at [257, 259] on span "Chat" at bounding box center [255, 263] width 12 height 8
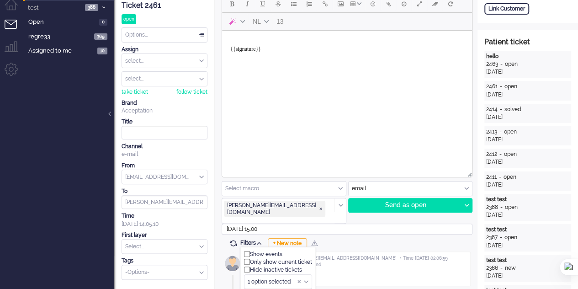
scroll to position [0, 0]
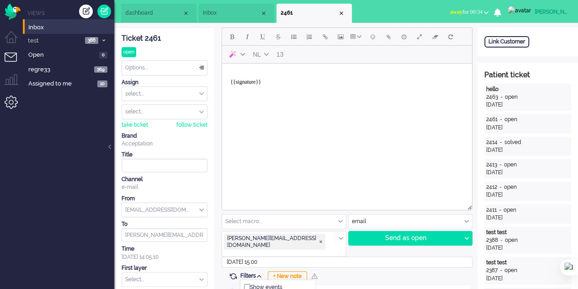
click at [8, 103] on li "Admin menu" at bounding box center [15, 105] width 21 height 21
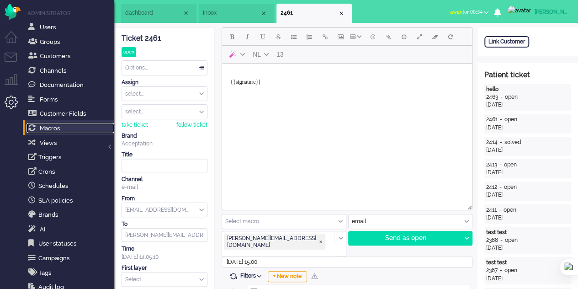
click at [61, 131] on link "Macros" at bounding box center [70, 128] width 88 height 10
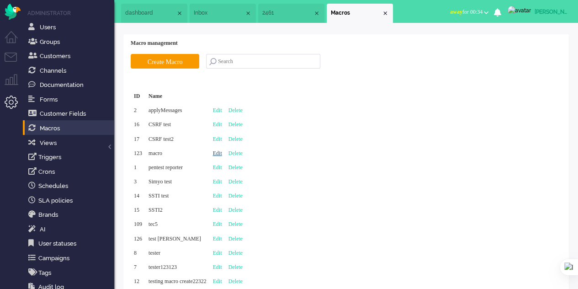
click at [222, 152] on link "Edit" at bounding box center [217, 153] width 9 height 6
type input "macro"
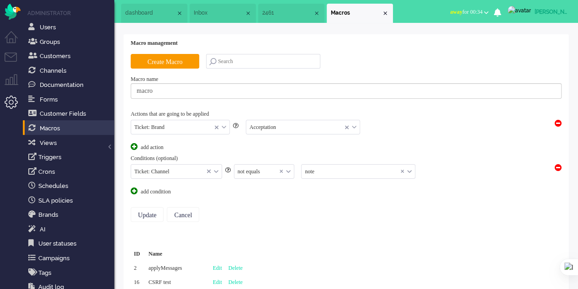
click at [555, 168] on span at bounding box center [558, 167] width 7 height 7
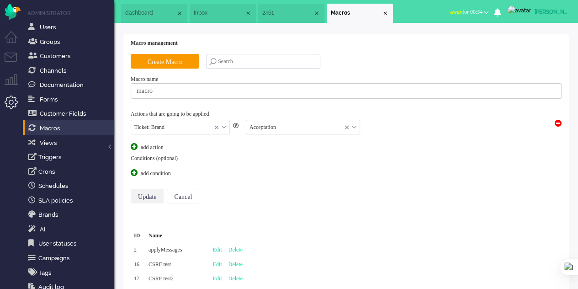
click at [151, 196] on input "Update" at bounding box center [147, 196] width 33 height 15
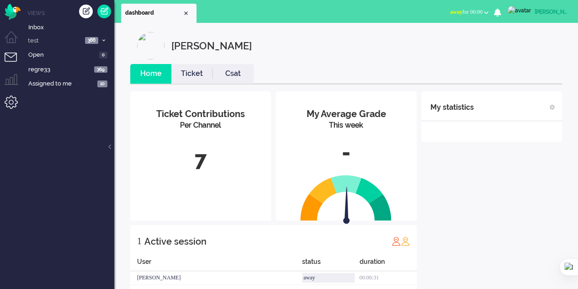
click at [17, 105] on li "Admin menu" at bounding box center [15, 105] width 21 height 21
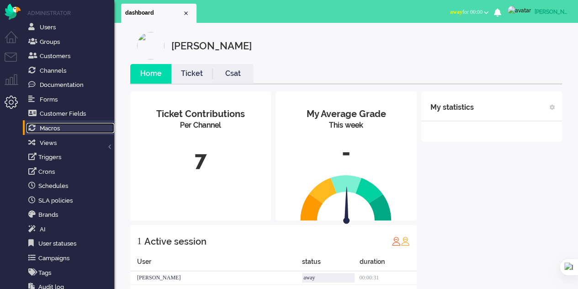
click at [64, 127] on link "Macros" at bounding box center [70, 128] width 88 height 10
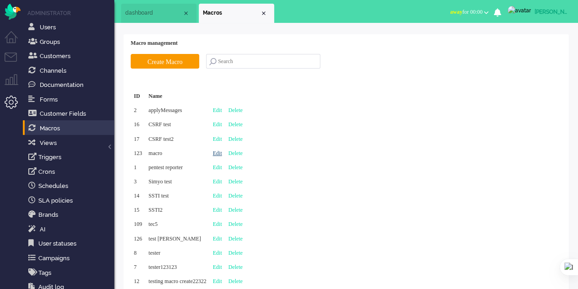
click at [222, 154] on link "Edit" at bounding box center [217, 153] width 9 height 6
type input "macro"
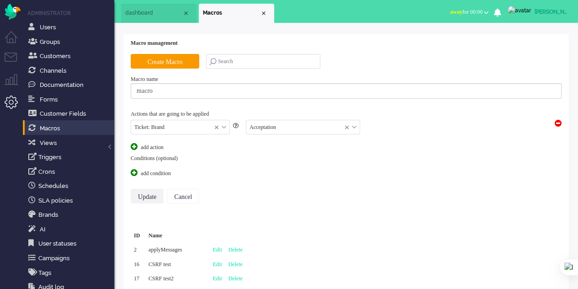
click at [148, 191] on input "Update" at bounding box center [147, 196] width 33 height 15
click at [227, 127] on input "text" at bounding box center [180, 127] width 98 height 14
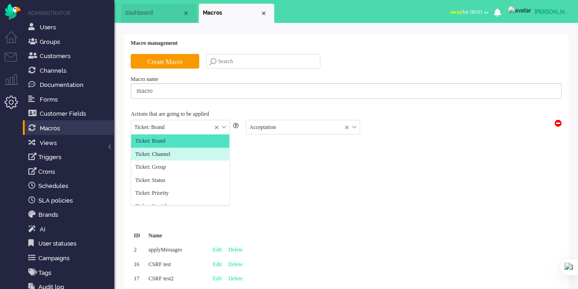
click at [193, 152] on li "Ticket: Channel" at bounding box center [180, 154] width 98 height 13
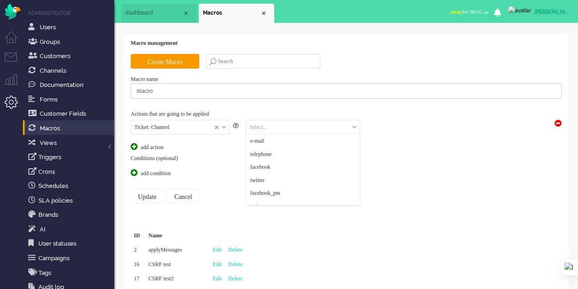
click at [278, 122] on input "text" at bounding box center [302, 127] width 113 height 14
click at [275, 144] on li "e-mail" at bounding box center [302, 140] width 113 height 13
click at [146, 196] on input "Update" at bounding box center [147, 196] width 33 height 15
click at [221, 122] on input "text" at bounding box center [180, 127] width 98 height 14
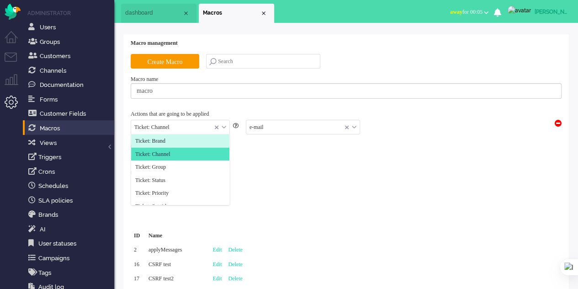
click at [193, 142] on li "Ticket: Brand" at bounding box center [180, 140] width 98 height 13
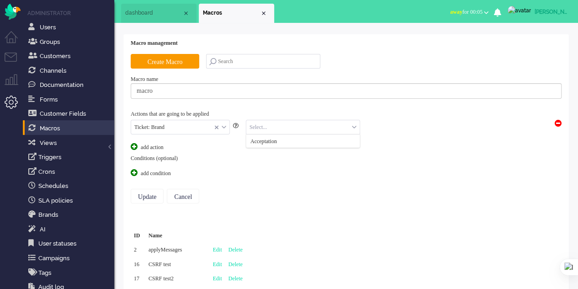
click at [273, 125] on input "text" at bounding box center [302, 127] width 113 height 14
click at [273, 143] on span "Acceptation" at bounding box center [263, 141] width 26 height 8
click at [136, 171] on span at bounding box center [134, 172] width 7 height 7
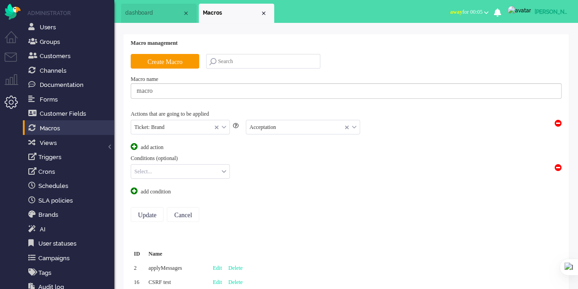
click at [208, 176] on input "text" at bounding box center [180, 171] width 98 height 14
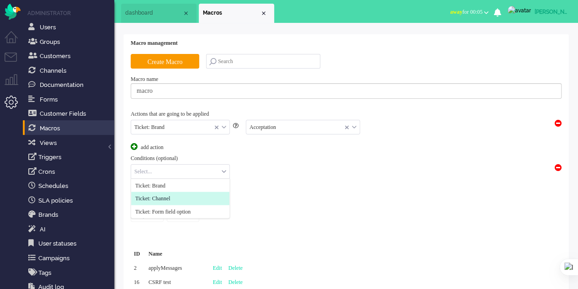
click at [193, 192] on li "Ticket: Channel" at bounding box center [180, 198] width 98 height 13
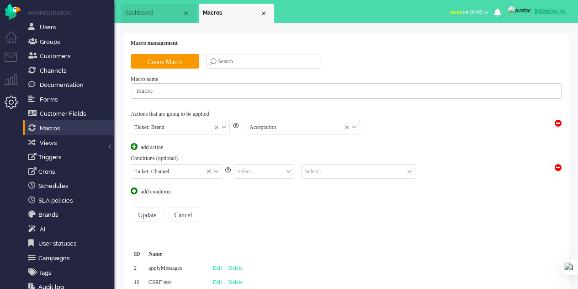
click at [268, 169] on input "text" at bounding box center [264, 171] width 60 height 14
click at [263, 181] on li "equals" at bounding box center [264, 185] width 60 height 13
click at [320, 173] on input "text" at bounding box center [358, 171] width 113 height 14
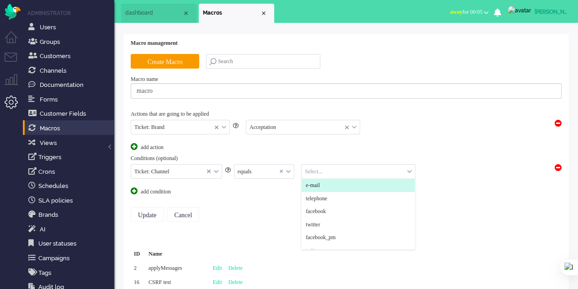
click at [320, 179] on li "e-mail" at bounding box center [358, 185] width 113 height 13
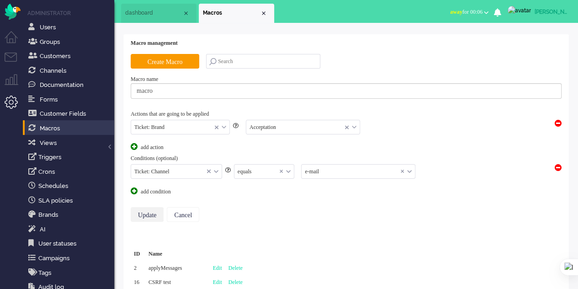
click at [140, 212] on input "Update" at bounding box center [147, 214] width 33 height 15
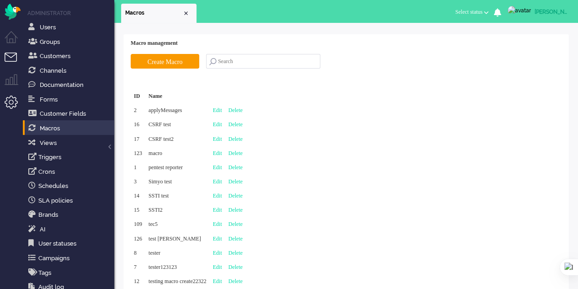
click at [9, 55] on li "Tickets menu" at bounding box center [15, 63] width 21 height 21
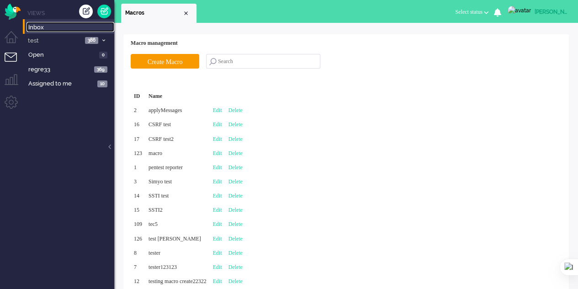
click at [44, 25] on span "Inbox" at bounding box center [71, 27] width 86 height 9
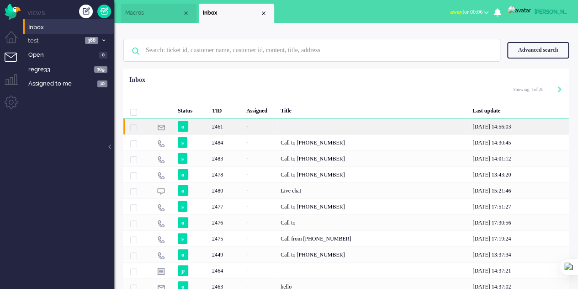
click at [233, 124] on div "2461" at bounding box center [226, 126] width 34 height 16
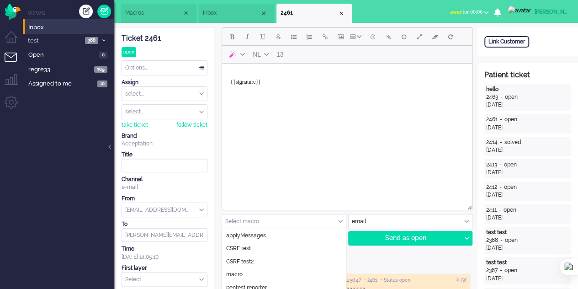
click at [339, 218] on div "Select macro..." at bounding box center [284, 221] width 124 height 14
click at [148, 13] on span "Macros" at bounding box center [153, 13] width 57 height 8
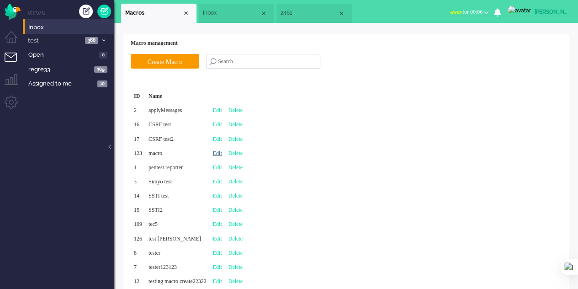
click at [222, 154] on link "Edit" at bounding box center [217, 153] width 9 height 6
type input "macro"
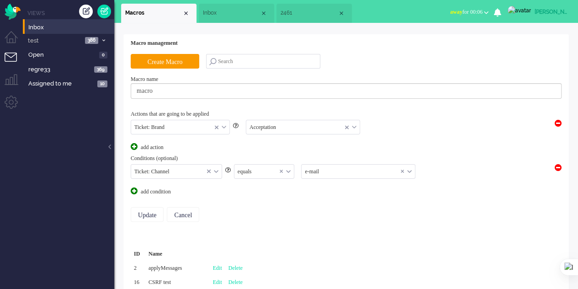
click at [264, 173] on input "text" at bounding box center [264, 171] width 60 height 14
drag, startPoint x: 260, startPoint y: 197, endPoint x: 255, endPoint y: 197, distance: 5.5
click at [260, 197] on span "not equals" at bounding box center [249, 199] width 22 height 8
click at [139, 215] on input "Update" at bounding box center [147, 214] width 33 height 15
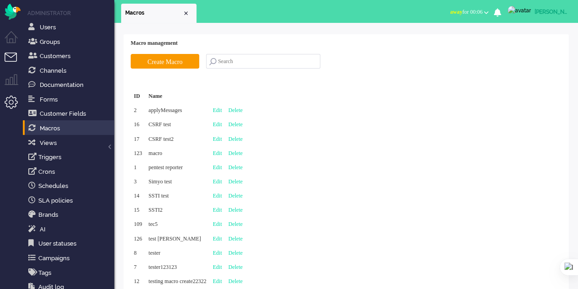
click at [15, 53] on li "Tickets menu" at bounding box center [15, 63] width 21 height 21
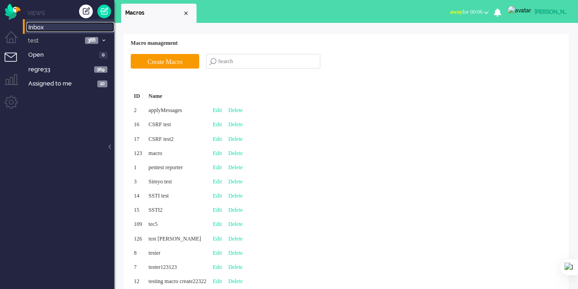
click at [50, 25] on span "Inbox" at bounding box center [71, 27] width 86 height 9
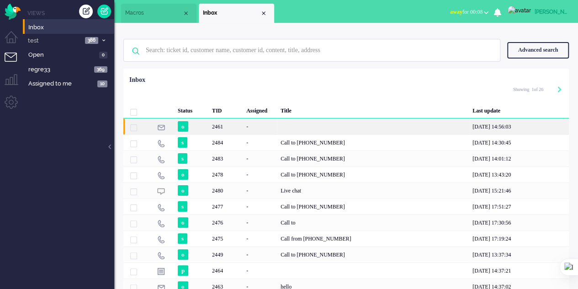
click at [232, 128] on div "2461" at bounding box center [226, 126] width 34 height 16
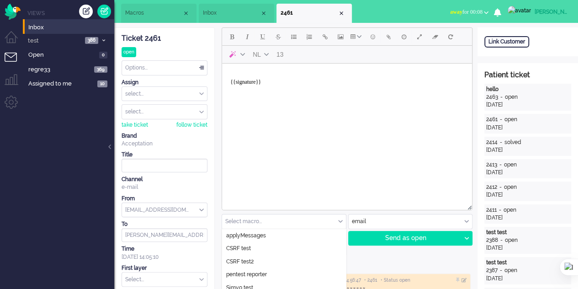
click at [342, 219] on div "Select macro..." at bounding box center [284, 221] width 124 height 14
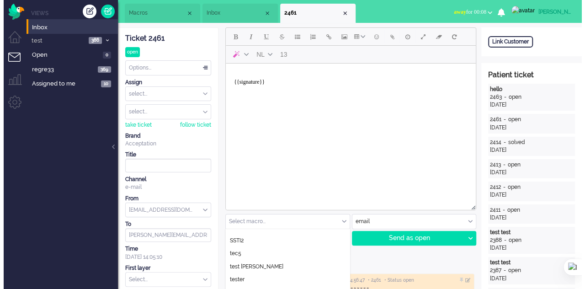
scroll to position [85, 0]
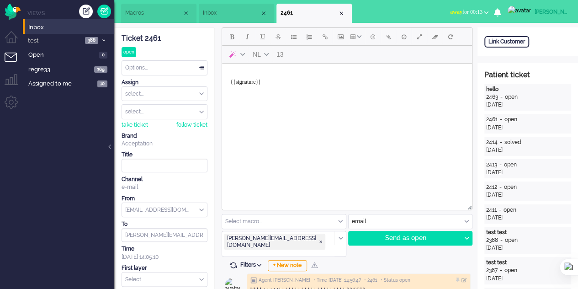
click at [150, 10] on span "Macros" at bounding box center [153, 13] width 57 height 8
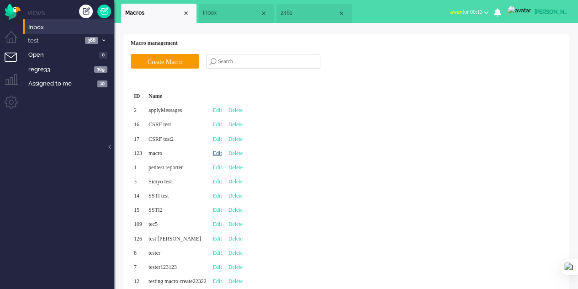
click at [222, 153] on link "Edit" at bounding box center [217, 153] width 9 height 6
type input "macro"
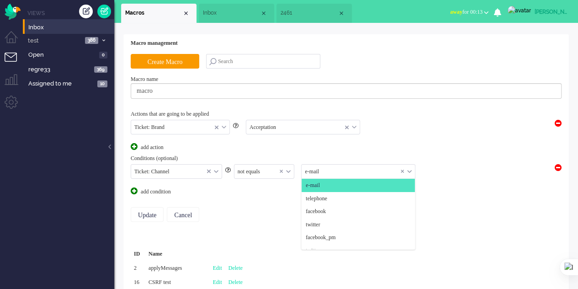
click at [358, 169] on input "text" at bounding box center [358, 171] width 113 height 14
click at [327, 196] on span "telephone" at bounding box center [316, 199] width 21 height 8
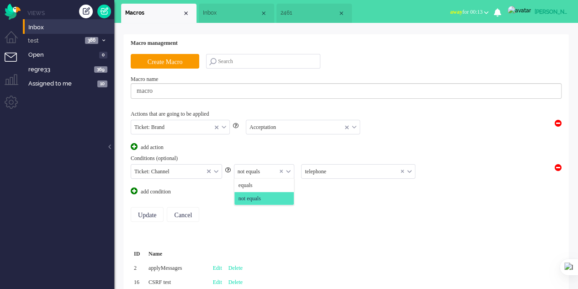
click at [289, 170] on div "not equals" at bounding box center [264, 171] width 60 height 14
click at [266, 185] on li "equals" at bounding box center [264, 185] width 60 height 13
click at [144, 212] on input "Update" at bounding box center [147, 214] width 33 height 15
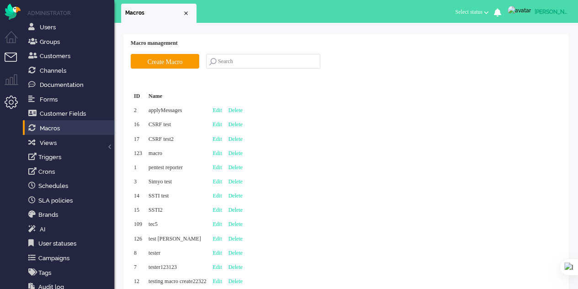
click at [15, 55] on li "Tickets menu" at bounding box center [15, 63] width 21 height 21
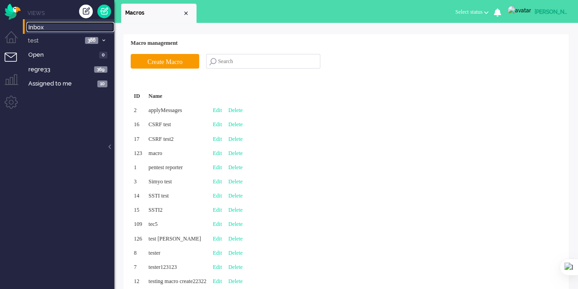
click at [49, 27] on span "Inbox" at bounding box center [71, 27] width 86 height 9
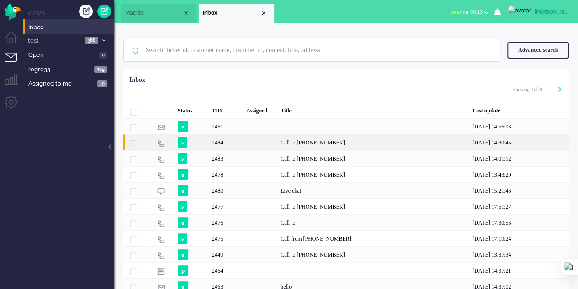
click at [254, 141] on div "-" at bounding box center [260, 142] width 34 height 16
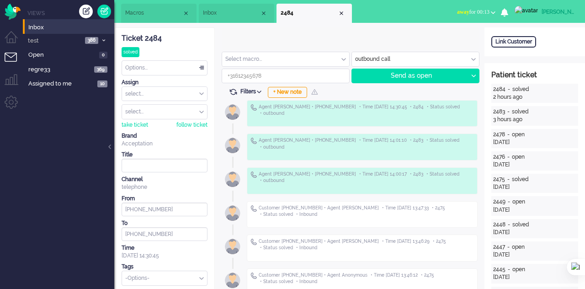
type input "[PHONE_NUMBER]"
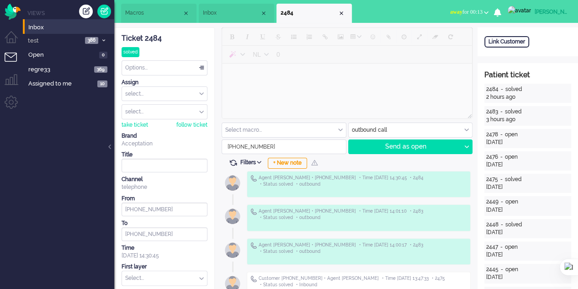
click at [338, 129] on div "Select macro..." at bounding box center [284, 130] width 124 height 14
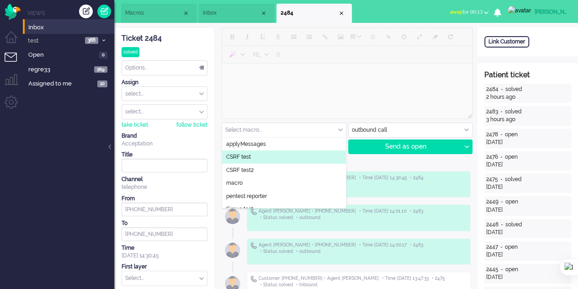
click at [149, 11] on span "Macros" at bounding box center [153, 13] width 57 height 8
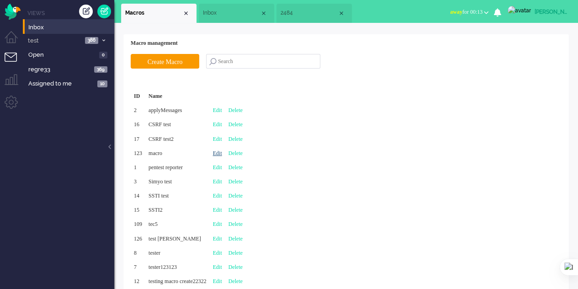
click at [222, 151] on link "Edit" at bounding box center [217, 153] width 9 height 6
type input "macro"
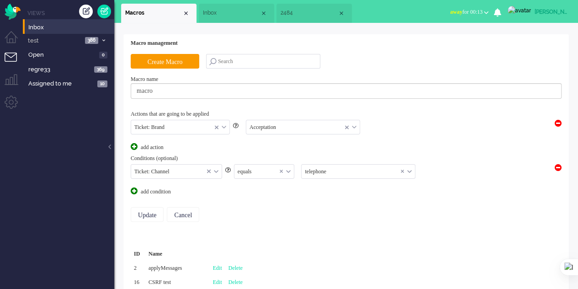
click at [288, 167] on div "equals" at bounding box center [264, 171] width 60 height 14
click at [259, 195] on span "not equals" at bounding box center [249, 199] width 22 height 8
click at [147, 213] on input "Update" at bounding box center [147, 214] width 33 height 15
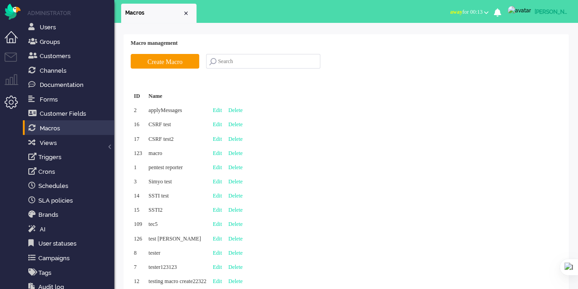
click at [9, 51] on li "Dashboard menu" at bounding box center [15, 41] width 21 height 21
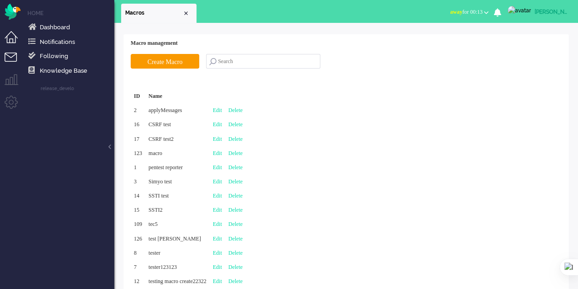
click at [11, 59] on li "Tickets menu" at bounding box center [15, 63] width 21 height 21
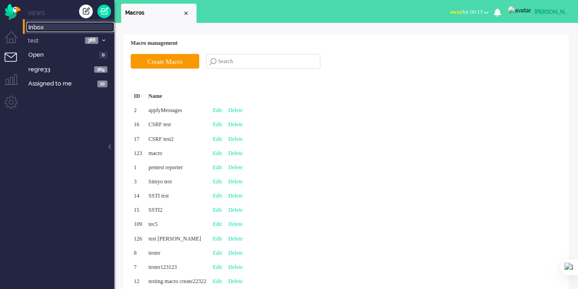
click at [48, 22] on link "Inbox" at bounding box center [70, 27] width 88 height 10
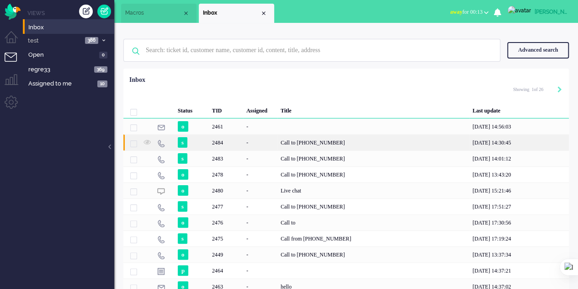
click at [224, 143] on div "2484" at bounding box center [226, 142] width 34 height 16
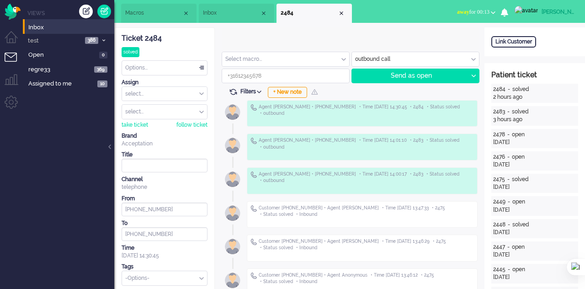
type input "[PHONE_NUMBER]"
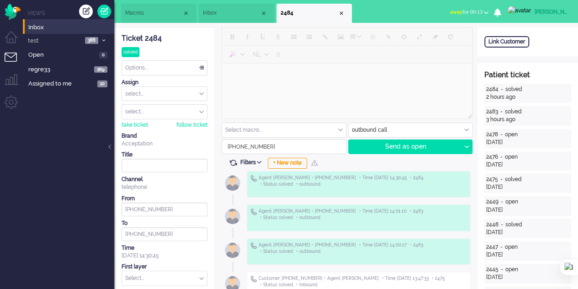
click at [330, 128] on input "text" at bounding box center [284, 130] width 124 height 14
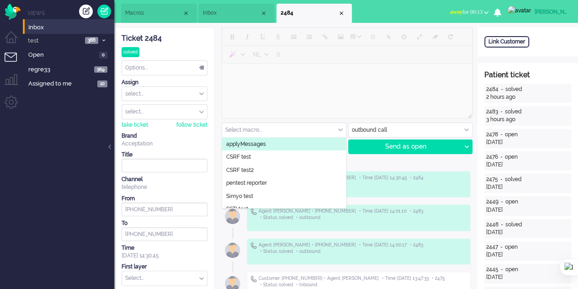
click at [143, 9] on li "Macros" at bounding box center [158, 13] width 75 height 19
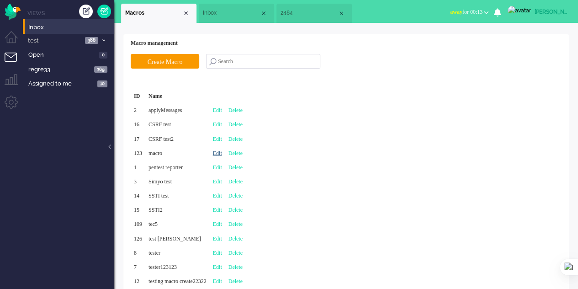
click at [222, 151] on link "Edit" at bounding box center [217, 153] width 9 height 6
type input "macro"
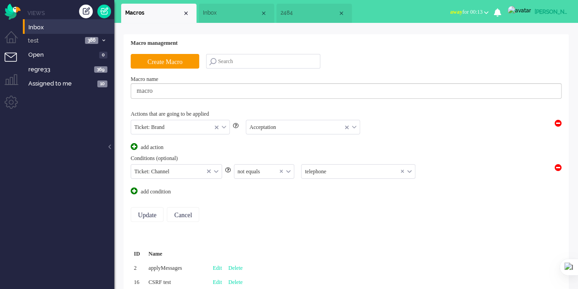
click at [288, 171] on div "not equals" at bounding box center [264, 171] width 60 height 14
click at [281, 185] on li "equals" at bounding box center [264, 185] width 60 height 13
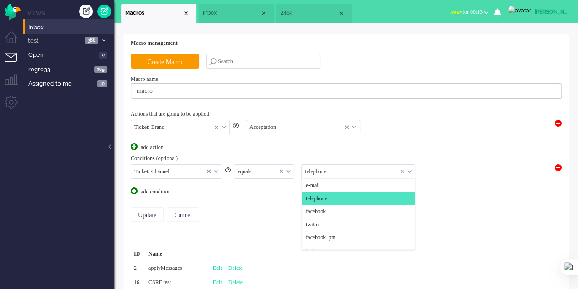
click at [328, 169] on input "text" at bounding box center [358, 171] width 113 height 14
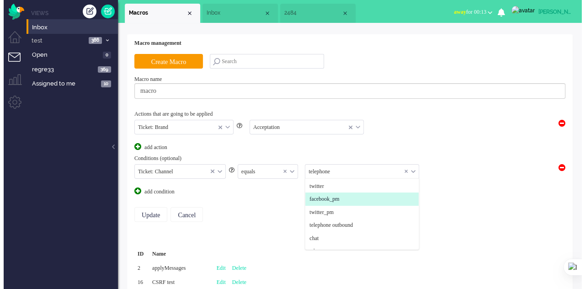
scroll to position [59, 0]
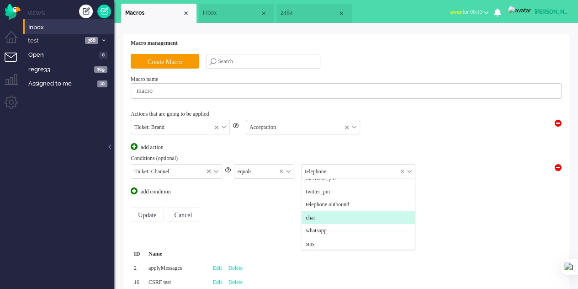
click at [323, 216] on li "chat" at bounding box center [358, 217] width 113 height 13
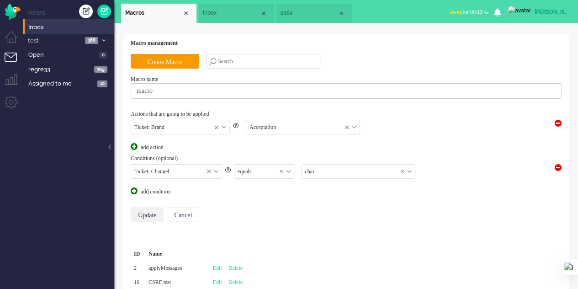
click at [148, 214] on input "Update" at bounding box center [147, 214] width 33 height 15
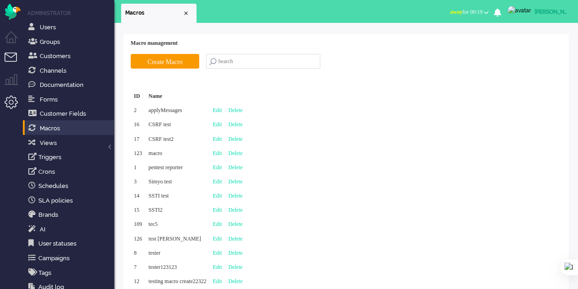
click at [13, 56] on li "Tickets menu" at bounding box center [15, 63] width 21 height 21
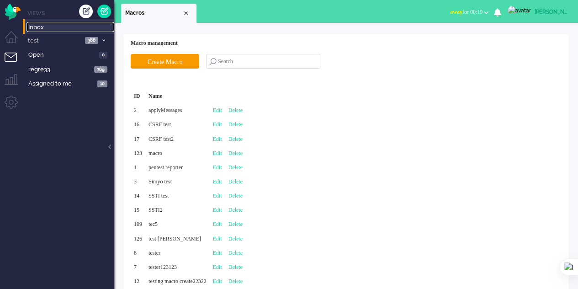
click at [36, 25] on span "Inbox" at bounding box center [71, 27] width 86 height 9
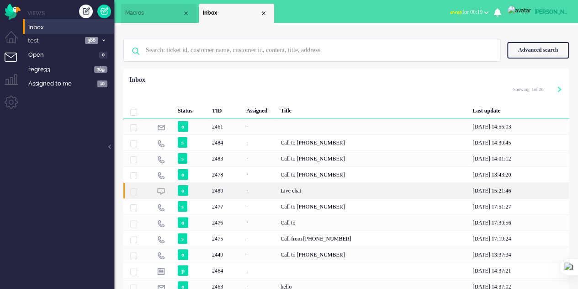
click at [233, 192] on div "2480" at bounding box center [226, 190] width 34 height 16
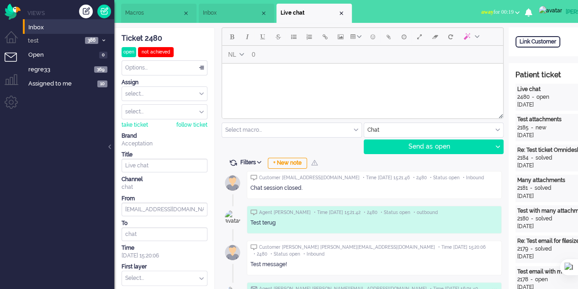
click at [334, 128] on input "text" at bounding box center [291, 130] width 139 height 14
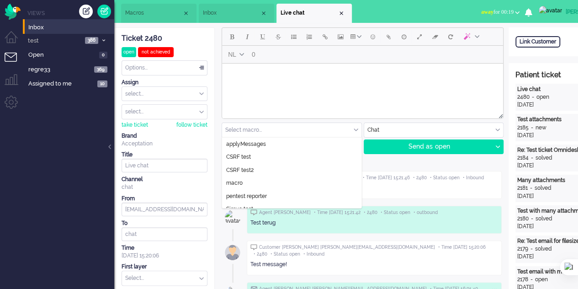
click at [143, 8] on li "Macros" at bounding box center [158, 13] width 75 height 19
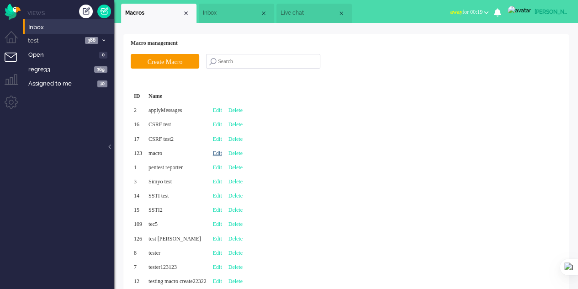
click at [222, 152] on link "Edit" at bounding box center [217, 153] width 9 height 6
type input "macro"
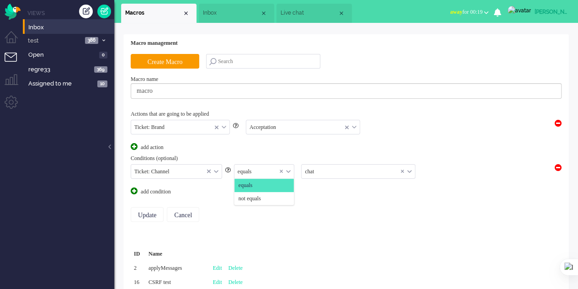
click at [288, 169] on div "equals" at bounding box center [264, 171] width 60 height 14
click at [267, 193] on equals "not equals" at bounding box center [264, 198] width 60 height 13
click at [143, 212] on input "Update" at bounding box center [147, 214] width 33 height 15
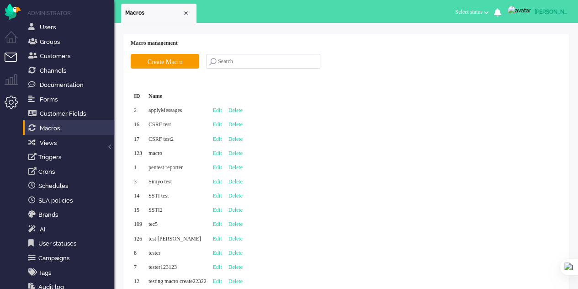
drag, startPoint x: 0, startPoint y: 0, endPoint x: 6, endPoint y: 58, distance: 58.3
click at [6, 58] on li "Tickets menu" at bounding box center [15, 63] width 21 height 21
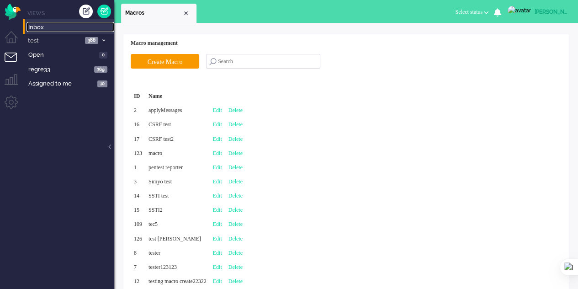
click at [36, 24] on span "Inbox" at bounding box center [71, 27] width 86 height 9
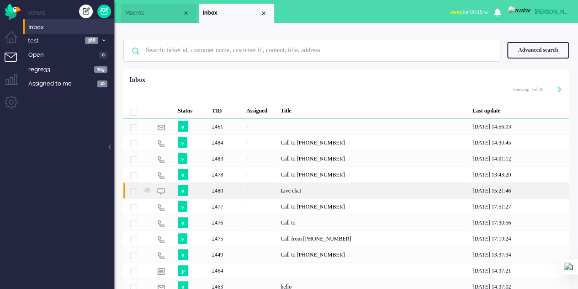
click at [244, 188] on div "-" at bounding box center [260, 190] width 34 height 16
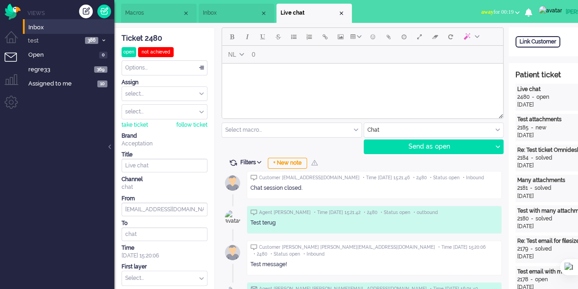
click at [336, 130] on input "text" at bounding box center [291, 130] width 139 height 14
click at [345, 110] on div at bounding box center [362, 114] width 281 height 8
click at [335, 132] on input "text" at bounding box center [291, 130] width 139 height 14
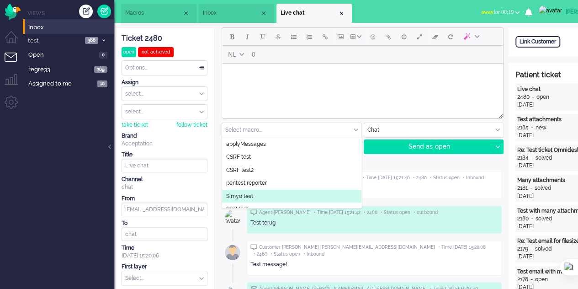
click at [264, 193] on li "Simyo test" at bounding box center [291, 196] width 139 height 13
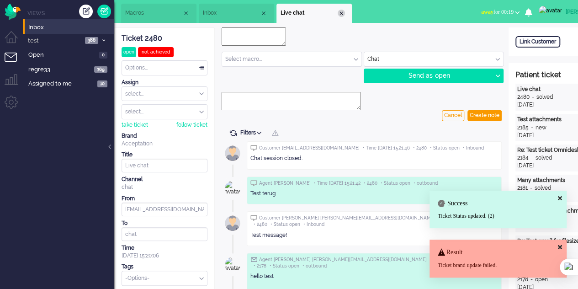
click at [340, 15] on div "Close tab" at bounding box center [341, 13] width 7 height 7
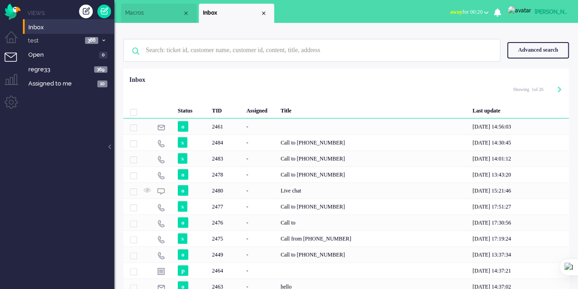
click at [143, 15] on span "Macros" at bounding box center [153, 13] width 57 height 8
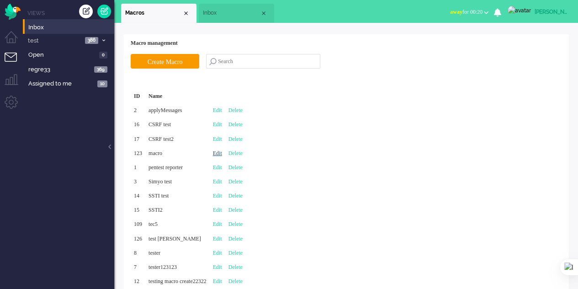
click at [222, 156] on link "Edit" at bounding box center [217, 153] width 9 height 6
click at [222, 150] on link "Edit" at bounding box center [217, 153] width 9 height 6
click at [222, 153] on link "Edit" at bounding box center [217, 153] width 9 height 6
click at [337, 159] on div "ID Name 2 applyMessages Edit Delete 16 CSRF test Edit Delete 17 CSRF test2 Edit…" at bounding box center [346, 188] width 431 height 199
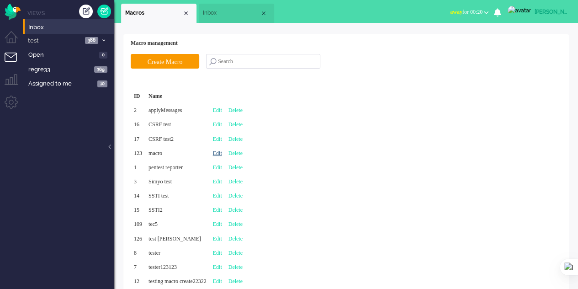
click at [222, 152] on link "Edit" at bounding box center [217, 153] width 9 height 6
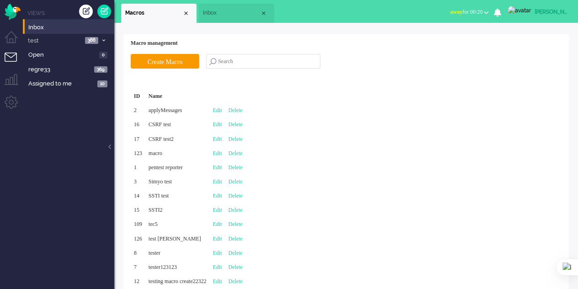
click at [330, 146] on div "ID Name 2 applyMessages Edit Delete 16 CSRF test Edit Delete 17 CSRF test2 Edit…" at bounding box center [346, 188] width 431 height 199
click at [222, 152] on link "Edit" at bounding box center [217, 153] width 9 height 6
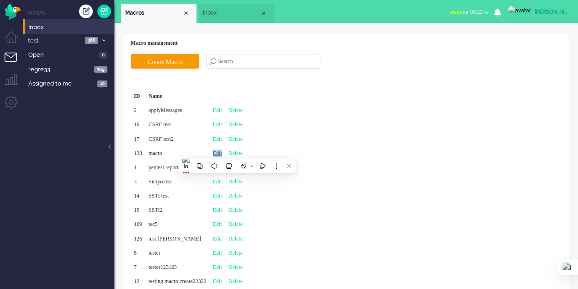
click at [222, 152] on link "Edit" at bounding box center [217, 153] width 9 height 6
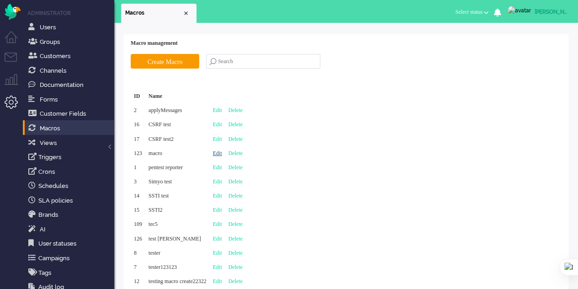
click at [222, 154] on link "Edit" at bounding box center [217, 153] width 9 height 6
type input "macro"
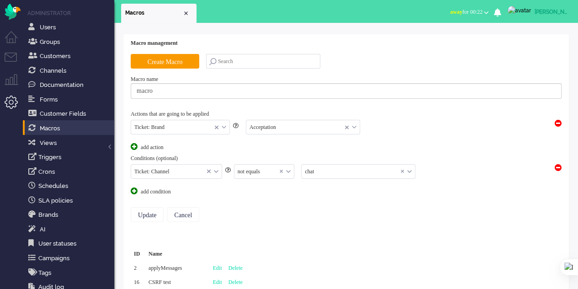
scroll to position [91, 0]
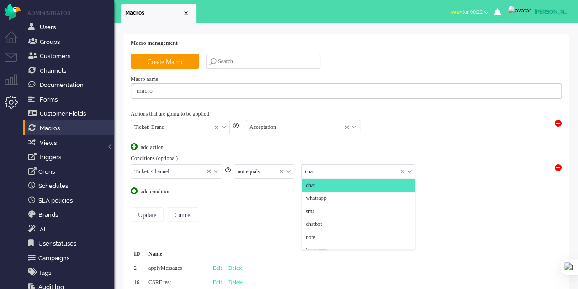
click at [320, 171] on input "text" at bounding box center [358, 171] width 113 height 14
click at [326, 196] on span "whatsapp" at bounding box center [316, 198] width 21 height 8
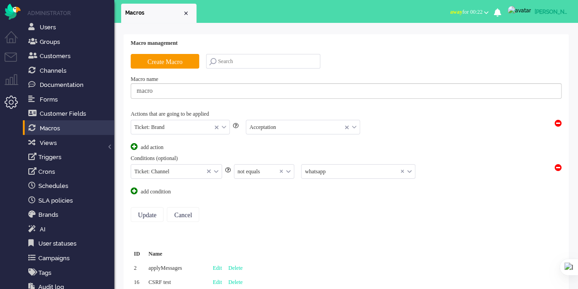
click at [289, 170] on div "not equals" at bounding box center [264, 171] width 60 height 14
click at [275, 185] on li "equals" at bounding box center [264, 185] width 60 height 13
click at [146, 211] on input "Update" at bounding box center [147, 214] width 33 height 15
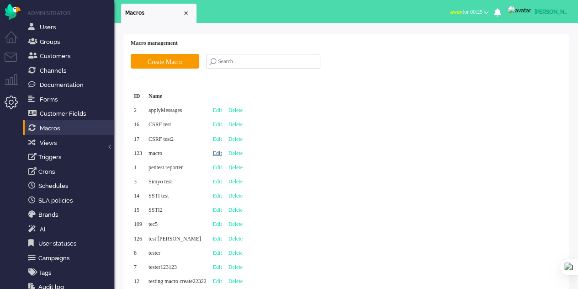
click at [222, 153] on link "Edit" at bounding box center [217, 153] width 9 height 6
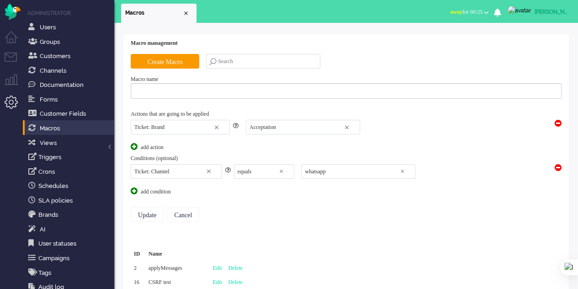
type input "macro"
click at [11, 61] on li "Tickets menu" at bounding box center [15, 63] width 21 height 21
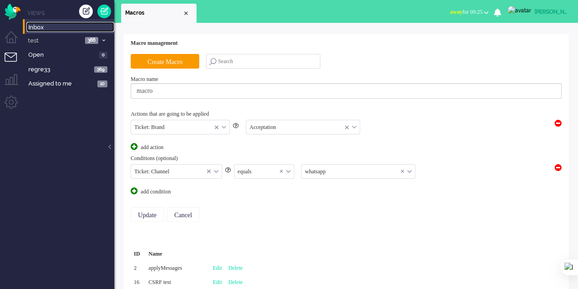
click at [37, 28] on span "Inbox" at bounding box center [71, 27] width 86 height 9
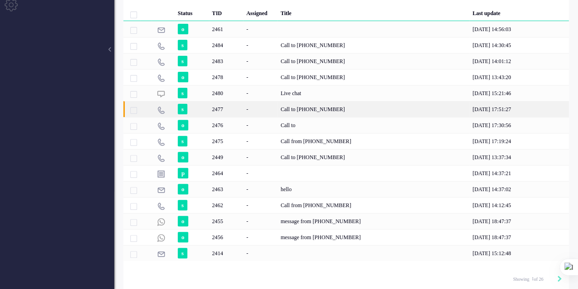
scroll to position [98, 0]
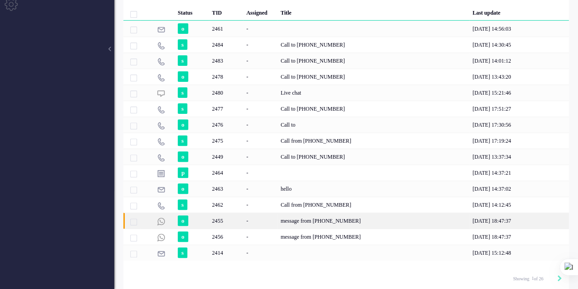
click at [244, 216] on div "-" at bounding box center [260, 220] width 34 height 16
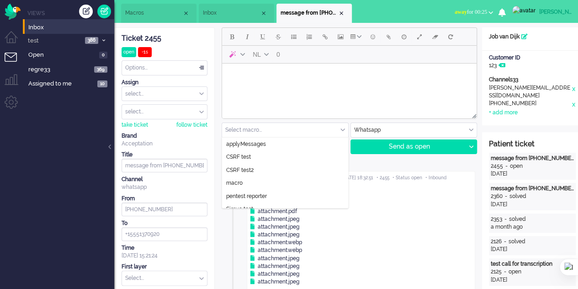
click at [337, 131] on input "text" at bounding box center [285, 130] width 126 height 14
click at [159, 12] on span "Macros" at bounding box center [153, 13] width 57 height 8
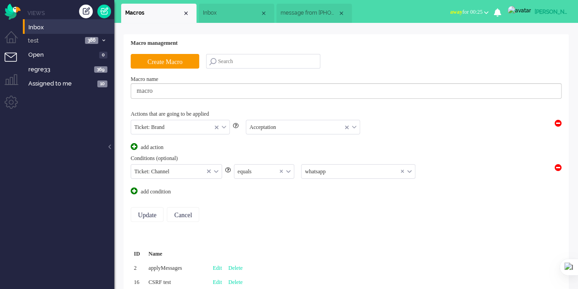
click at [288, 170] on div "equals" at bounding box center [264, 171] width 60 height 14
click at [276, 193] on equals "not equals" at bounding box center [264, 198] width 60 height 13
click at [147, 212] on input "Update" at bounding box center [147, 214] width 33 height 15
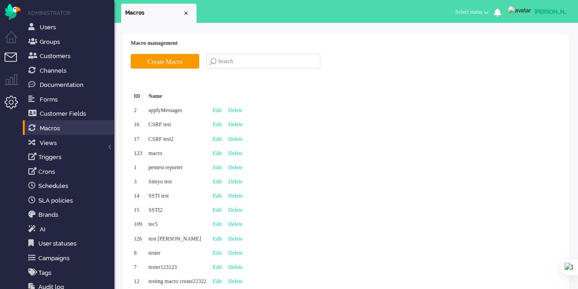
click at [8, 58] on li "Tickets menu" at bounding box center [15, 63] width 21 height 21
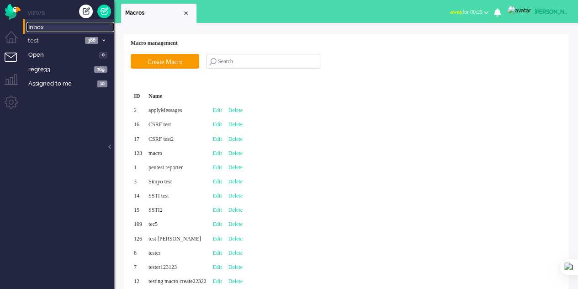
click at [32, 23] on link "Inbox" at bounding box center [70, 27] width 88 height 10
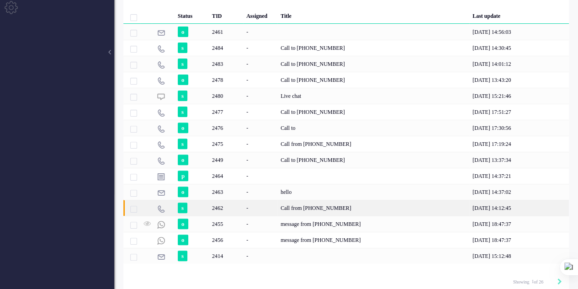
scroll to position [98, 0]
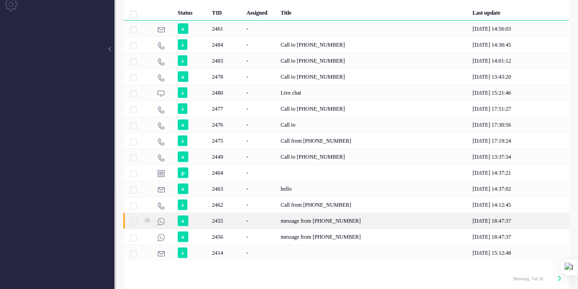
click at [281, 217] on div "message from [PHONE_NUMBER]" at bounding box center [373, 220] width 192 height 16
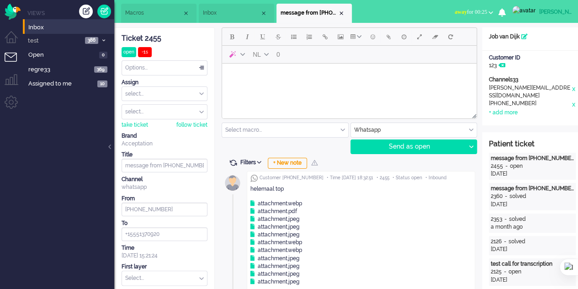
click at [335, 129] on input "text" at bounding box center [285, 130] width 126 height 14
click at [142, 16] on span "Macros" at bounding box center [153, 13] width 57 height 8
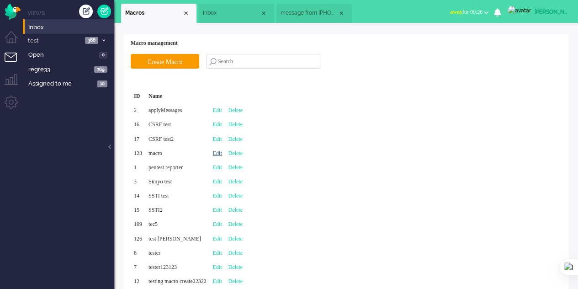
click at [222, 153] on link "Edit" at bounding box center [217, 153] width 9 height 6
type input "macro"
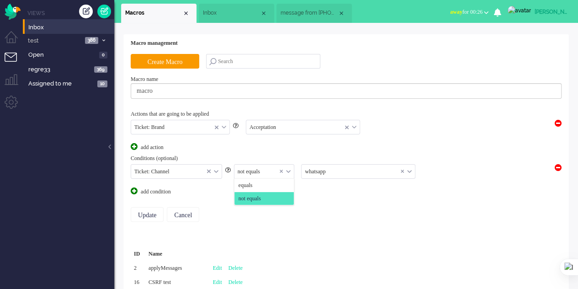
drag, startPoint x: 291, startPoint y: 169, endPoint x: 284, endPoint y: 173, distance: 8.2
click at [290, 168] on div "not equals" at bounding box center [264, 171] width 60 height 14
click at [271, 186] on li "equals" at bounding box center [264, 185] width 60 height 13
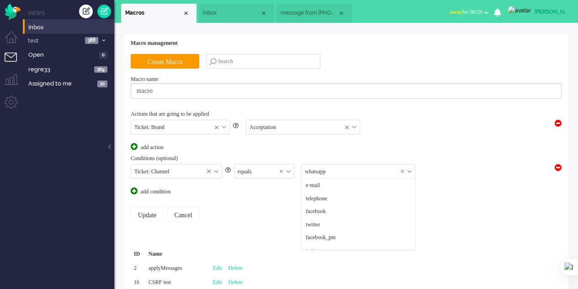
click at [316, 172] on input "text" at bounding box center [358, 171] width 113 height 14
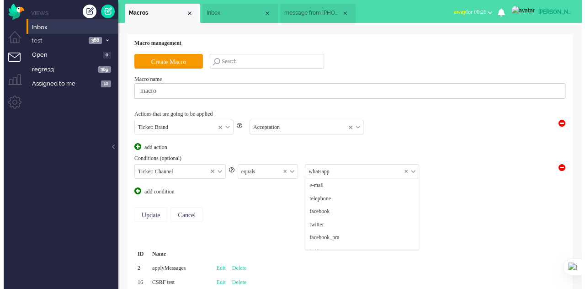
scroll to position [99, 0]
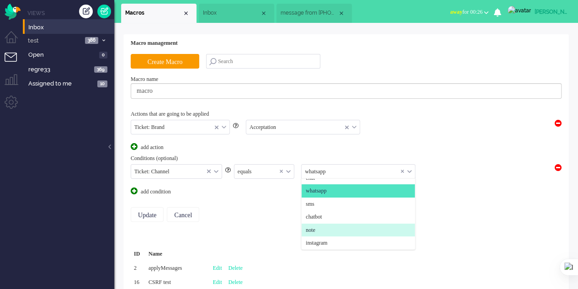
click at [319, 231] on li "note" at bounding box center [358, 229] width 113 height 13
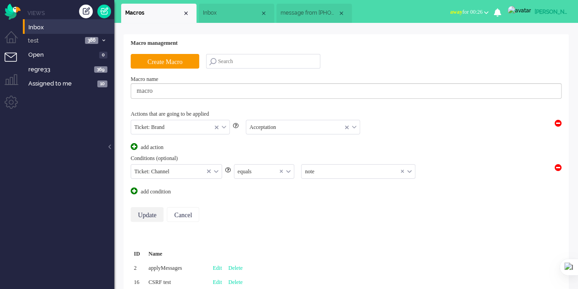
click at [151, 212] on input "Update" at bounding box center [147, 214] width 33 height 15
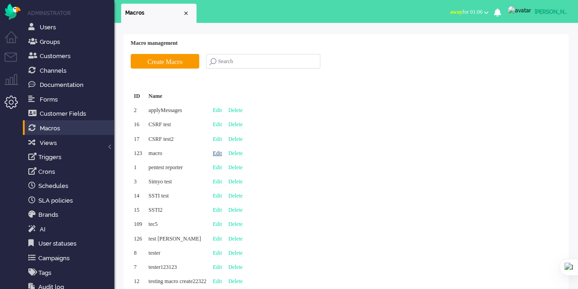
click at [222, 152] on link "Edit" at bounding box center [217, 153] width 9 height 6
type input "macro"
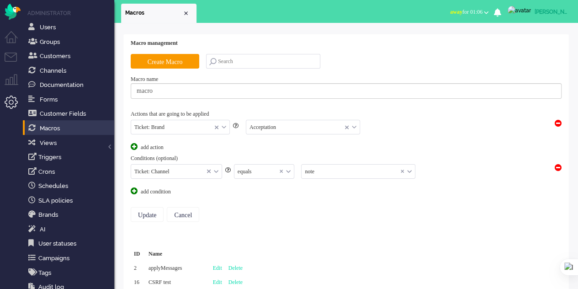
click at [290, 173] on div "equals" at bounding box center [264, 171] width 60 height 14
drag, startPoint x: 268, startPoint y: 195, endPoint x: 261, endPoint y: 196, distance: 6.9
click at [268, 195] on equals "not equals" at bounding box center [264, 198] width 60 height 13
click at [152, 211] on input "Update" at bounding box center [147, 214] width 33 height 15
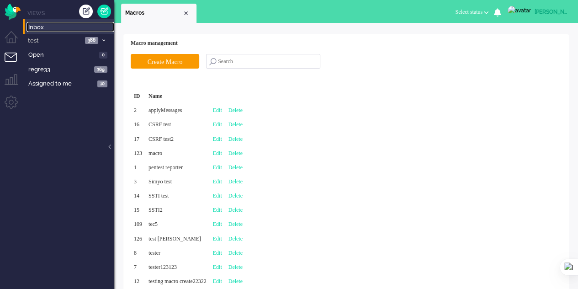
click at [45, 30] on span "Inbox" at bounding box center [71, 27] width 86 height 9
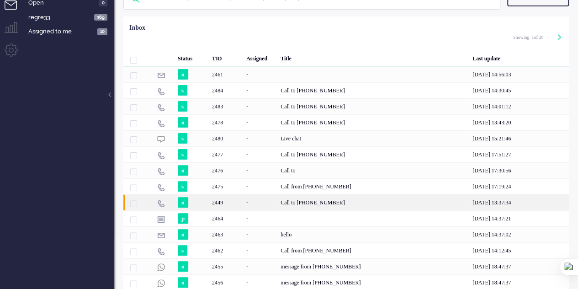
scroll to position [98, 0]
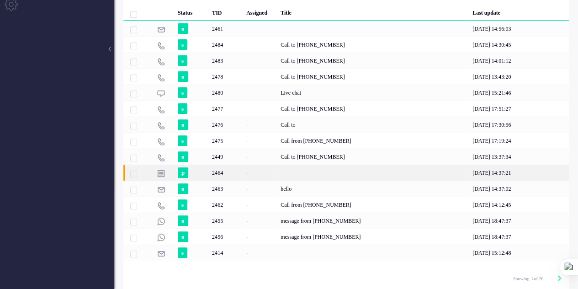
click at [247, 173] on div "-" at bounding box center [260, 172] width 34 height 16
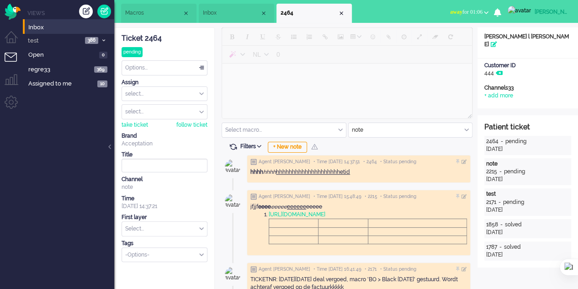
click at [335, 128] on input "text" at bounding box center [284, 130] width 124 height 14
click at [222, 11] on span "Inbox" at bounding box center [231, 13] width 57 height 8
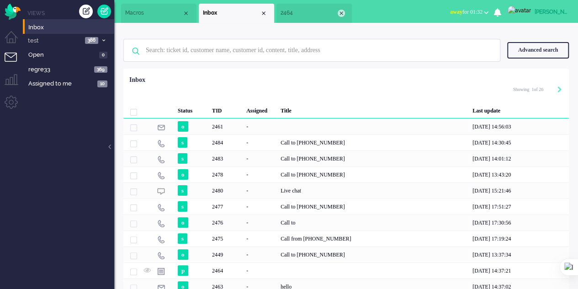
click at [344, 11] on li "2464" at bounding box center [313, 13] width 75 height 19
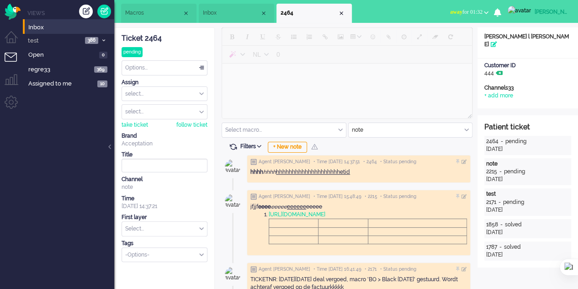
click at [501, 70] on icon at bounding box center [499, 72] width 7 height 5
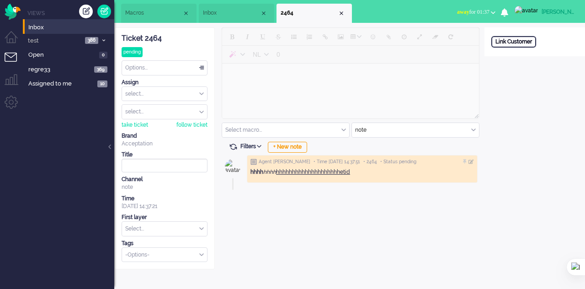
click at [512, 39] on div "Link Customer" at bounding box center [513, 41] width 45 height 11
click at [536, 70] on div "Search" at bounding box center [539, 70] width 30 height 13
click at [521, 57] on input "text" at bounding box center [534, 54] width 87 height 14
type input "444"
click at [544, 74] on div "Search" at bounding box center [539, 70] width 30 height 13
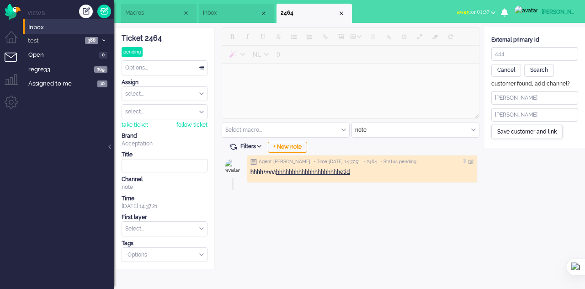
click at [527, 133] on div "Save customer and link" at bounding box center [526, 132] width 71 height 14
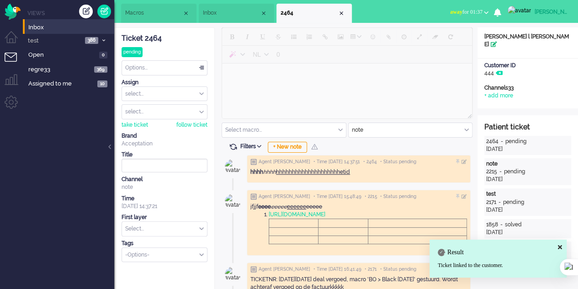
click at [497, 42] on icon at bounding box center [494, 44] width 6 height 5
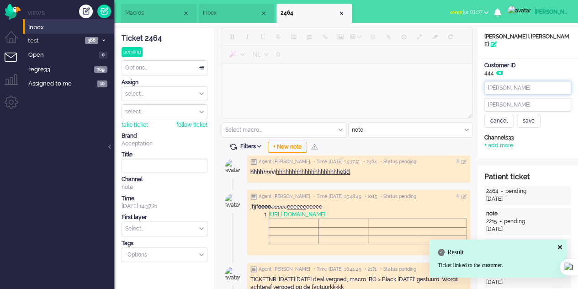
click at [516, 82] on input "elaine l" at bounding box center [527, 88] width 87 height 14
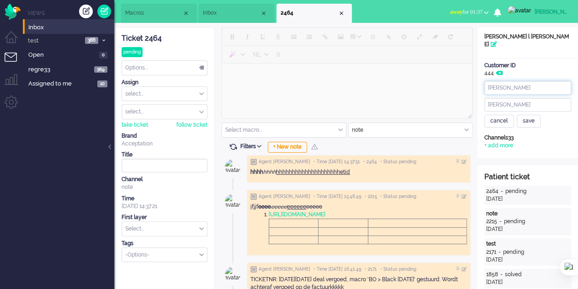
type input "[PERSON_NAME]"
click at [528, 147] on div "Open custom software elaine maria cancel save Patient Name elaine l maria Custo…" at bounding box center [527, 92] width 101 height 131
click at [529, 115] on div "save" at bounding box center [529, 121] width 24 height 13
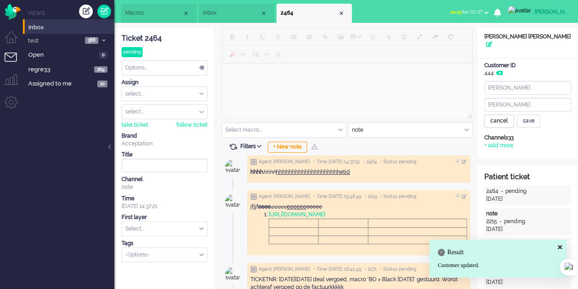
click at [505, 115] on div "cancel" at bounding box center [498, 121] width 29 height 13
